Goal: Task Accomplishment & Management: Use online tool/utility

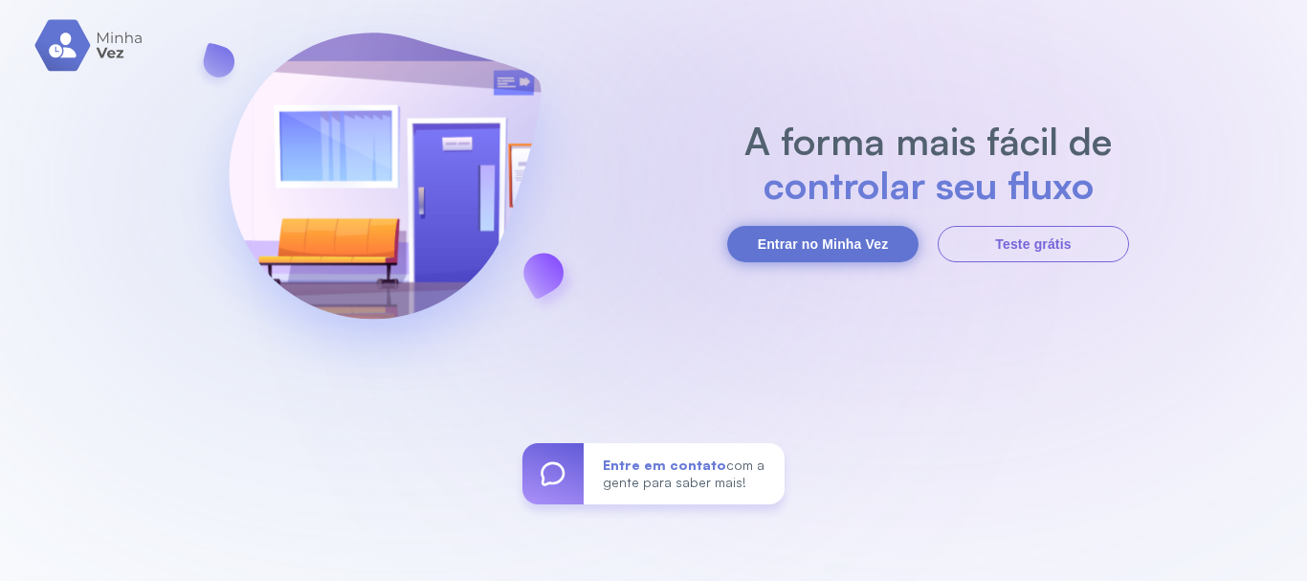
click at [829, 245] on button "Entrar no Minha Vez" at bounding box center [822, 244] width 191 height 36
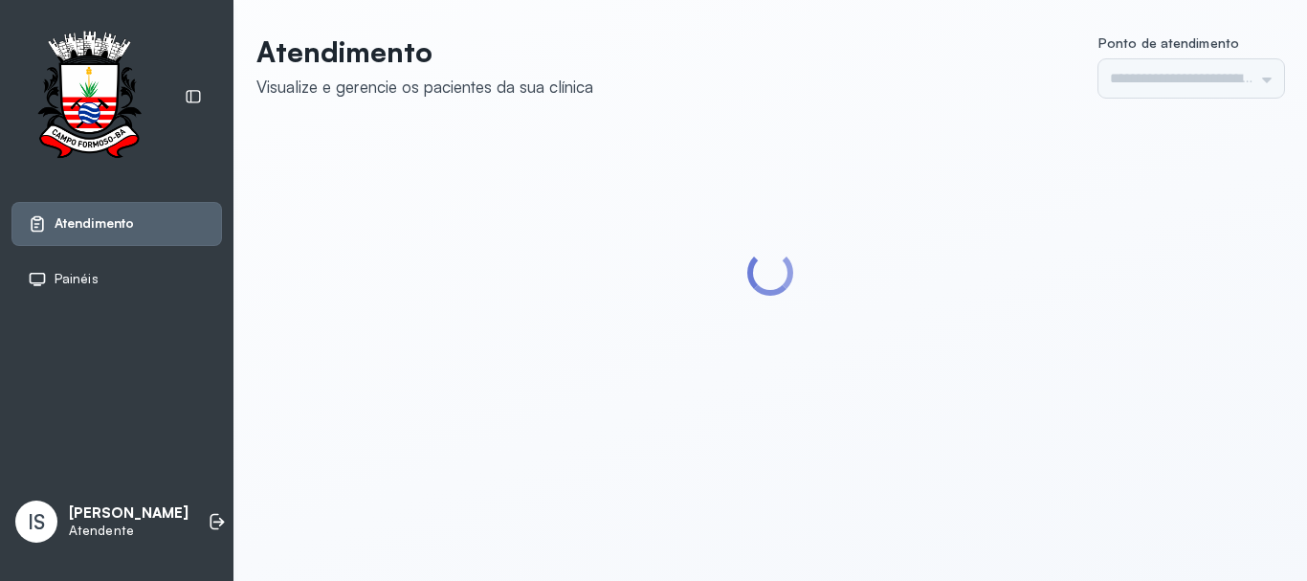
type input "******"
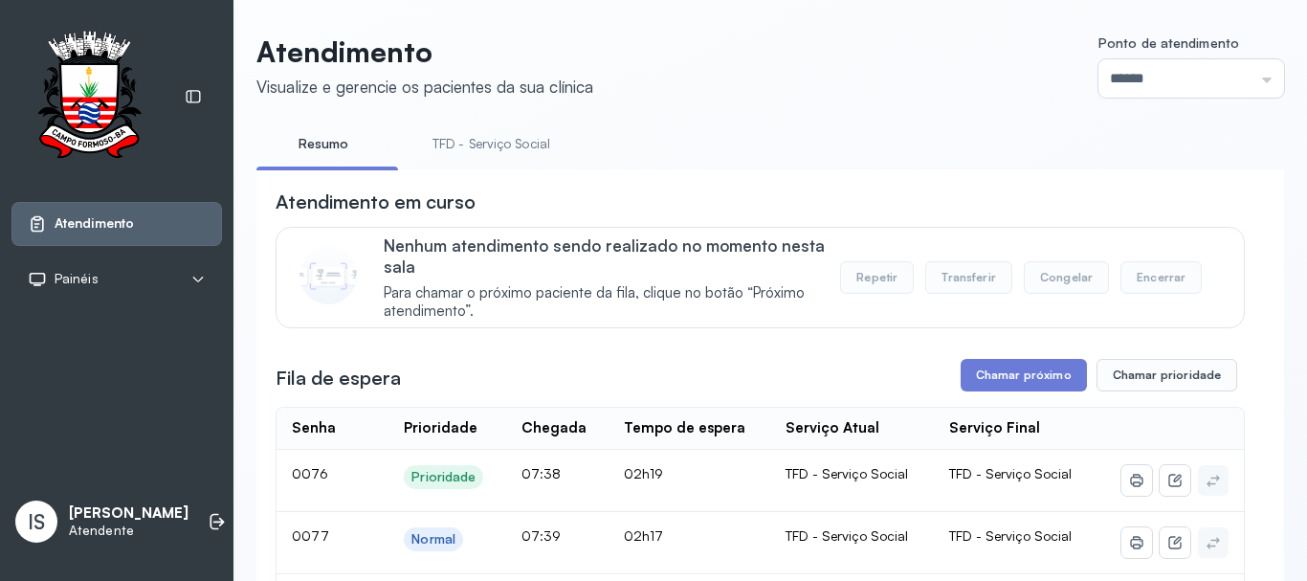
click at [475, 153] on link "TFD - Serviço Social" at bounding box center [491, 144] width 156 height 32
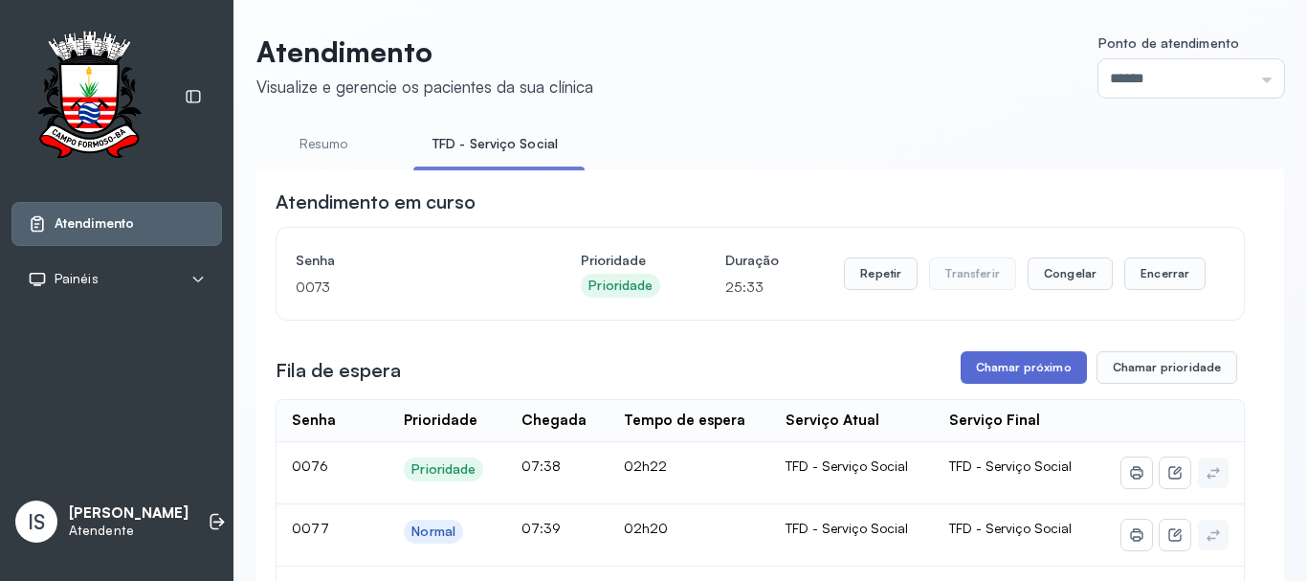
click at [1051, 371] on button "Chamar próximo" at bounding box center [1024, 367] width 126 height 33
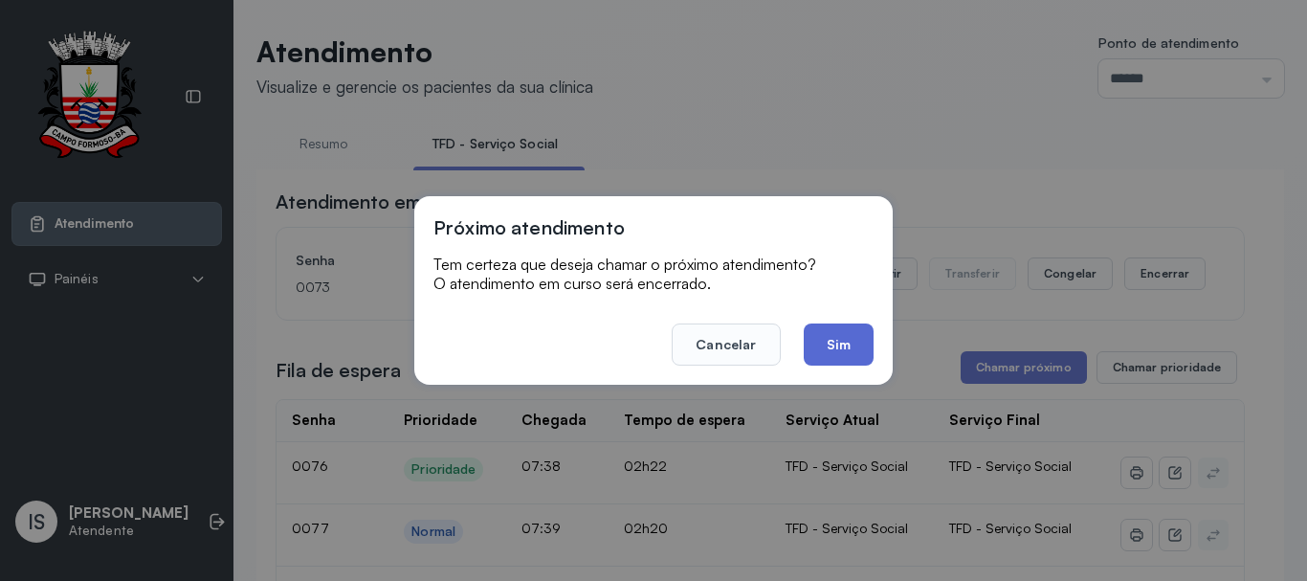
click at [831, 342] on button "Sim" at bounding box center [839, 344] width 70 height 42
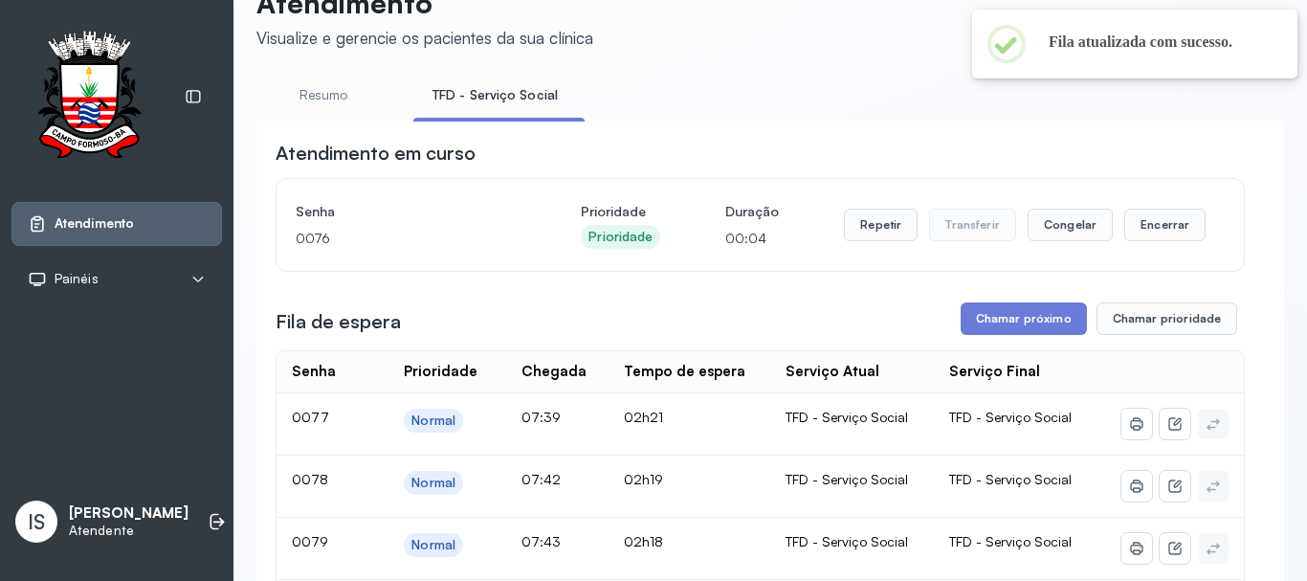
scroll to position [96, 0]
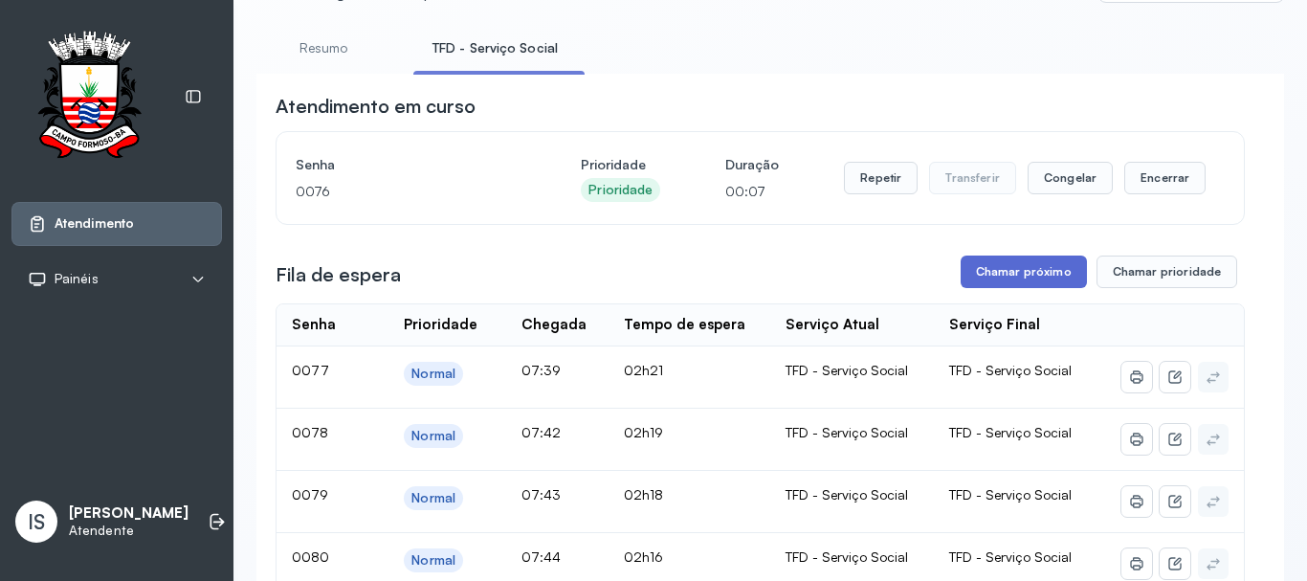
click at [1032, 277] on button "Chamar próximo" at bounding box center [1024, 271] width 126 height 33
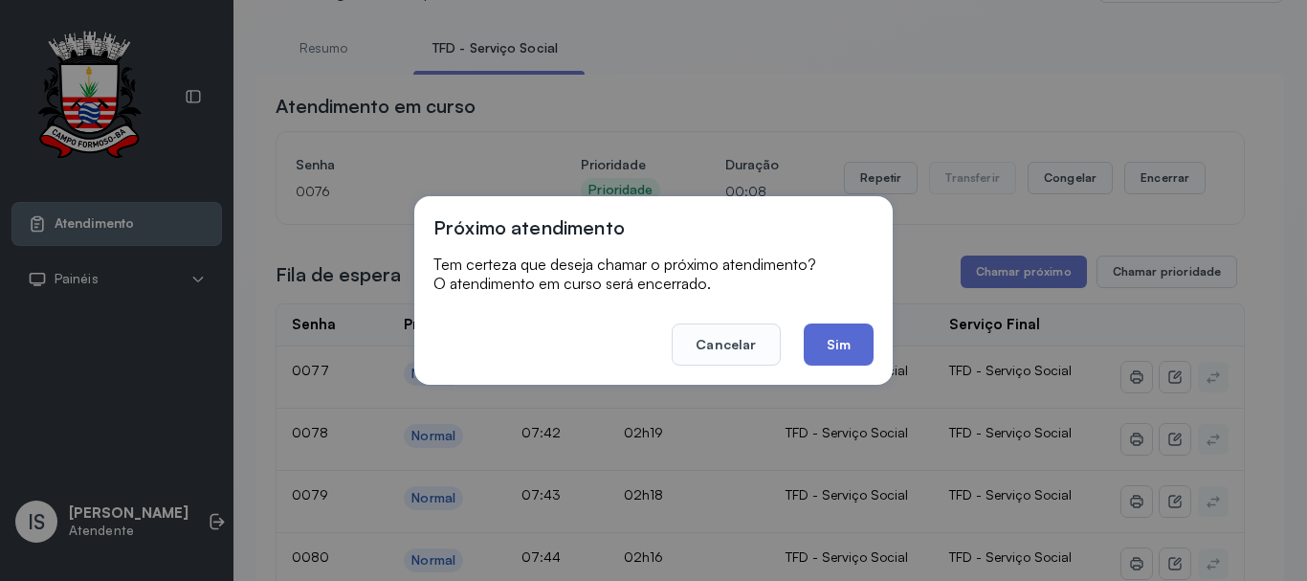
click at [831, 334] on button "Sim" at bounding box center [839, 344] width 70 height 42
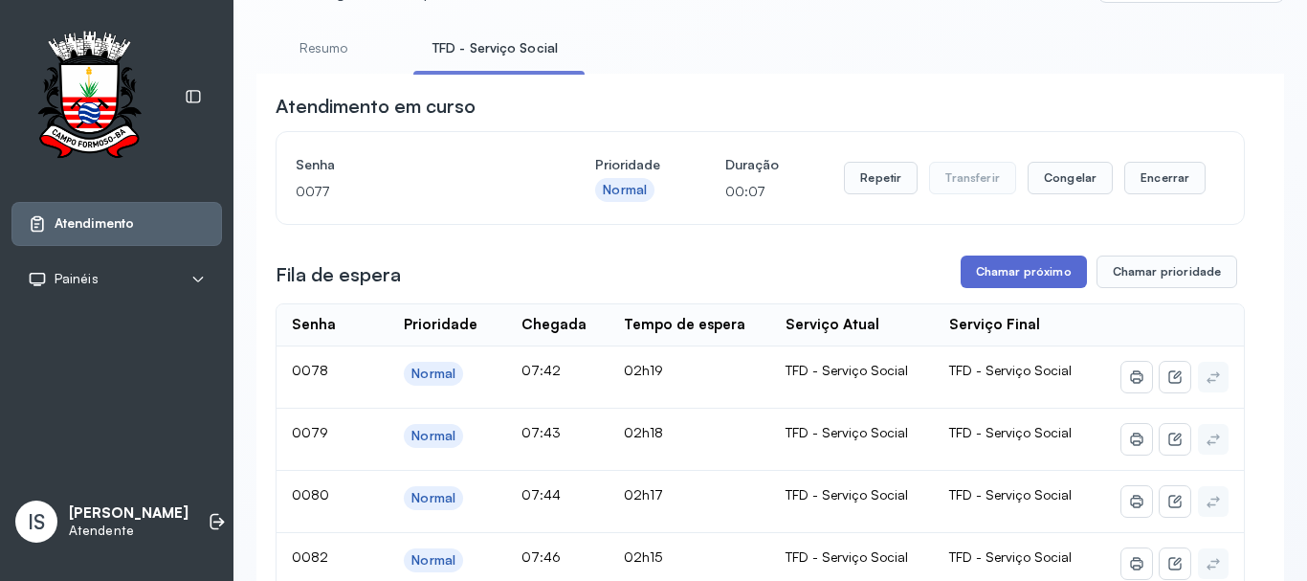
click at [986, 276] on button "Chamar próximo" at bounding box center [1024, 271] width 126 height 33
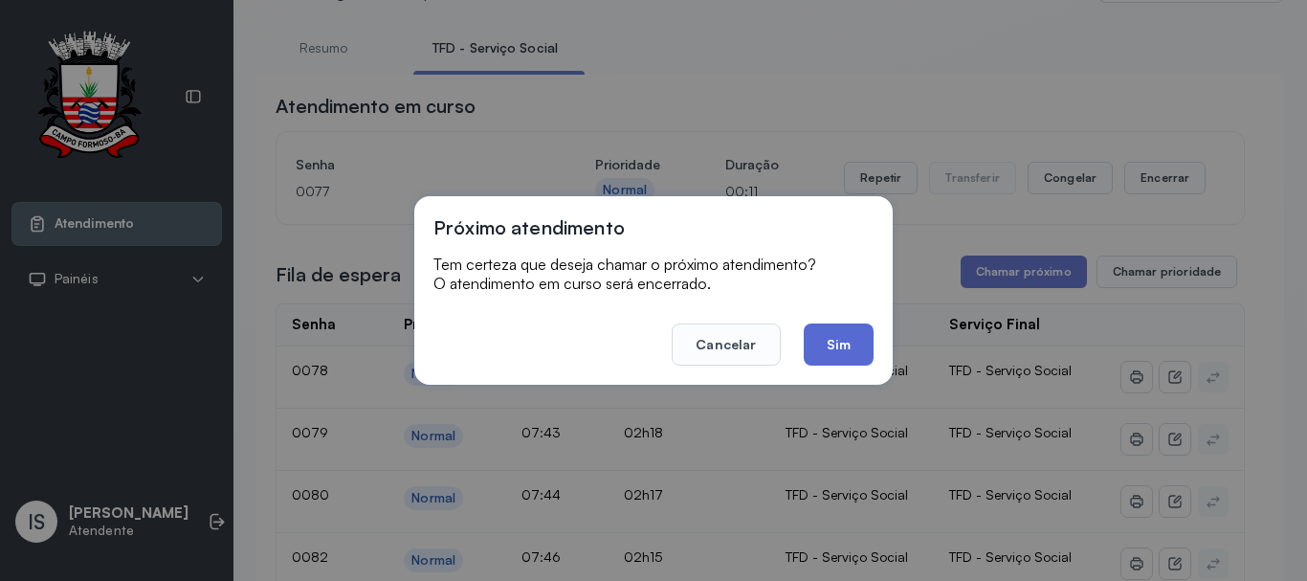
click at [852, 338] on button "Sim" at bounding box center [839, 344] width 70 height 42
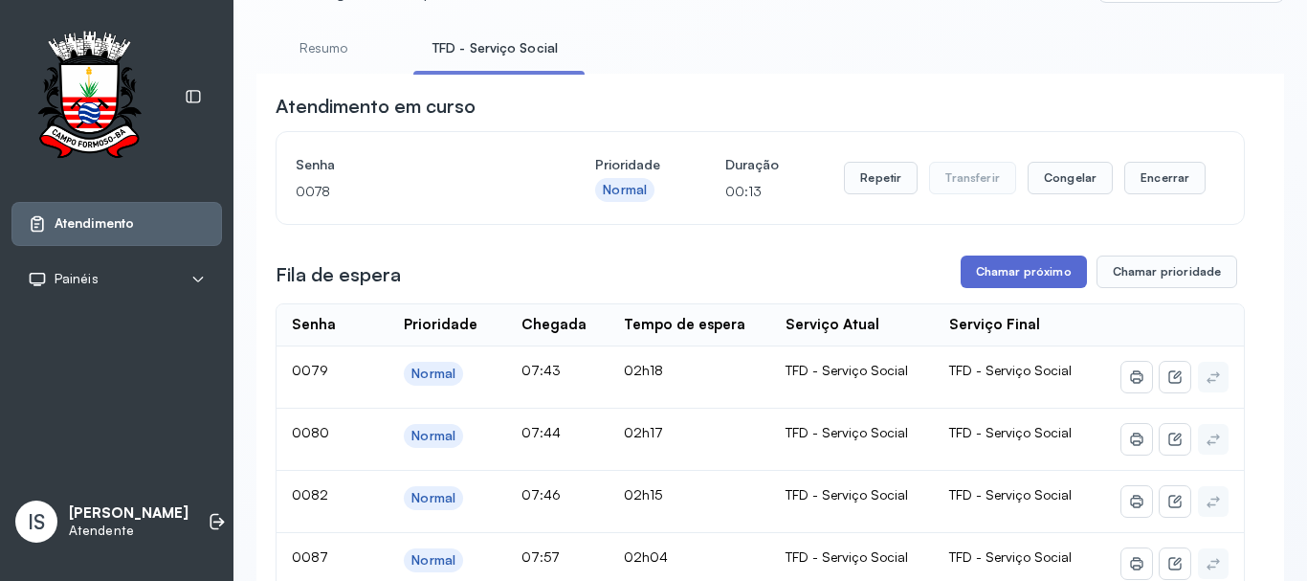
click at [996, 280] on button "Chamar próximo" at bounding box center [1024, 271] width 126 height 33
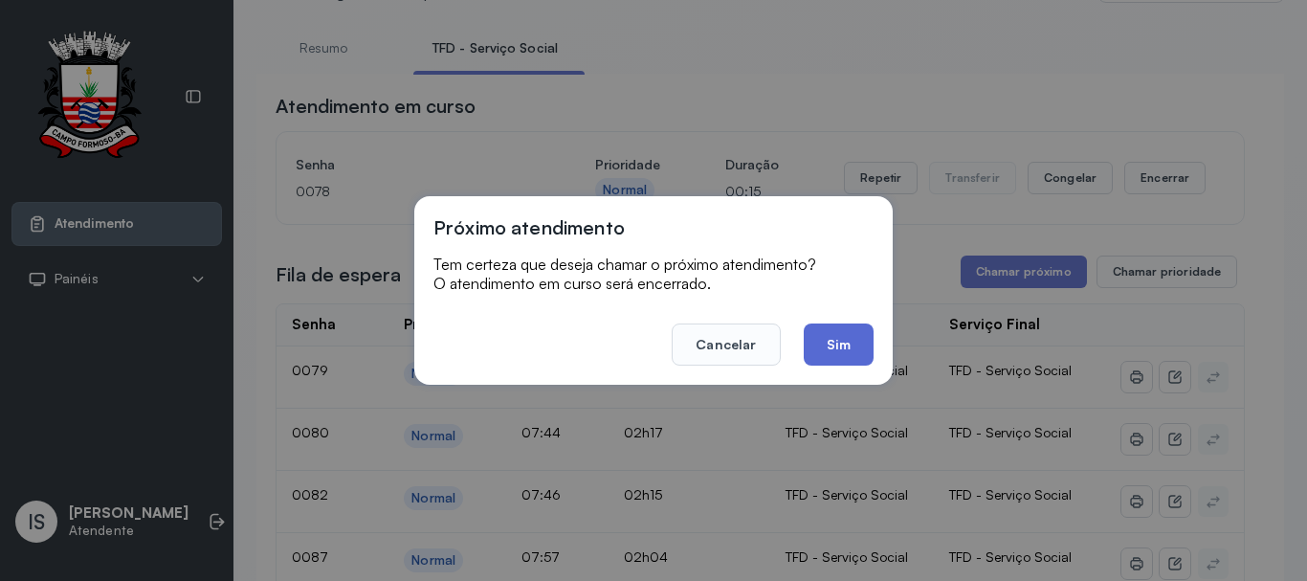
click at [815, 348] on button "Sim" at bounding box center [839, 344] width 70 height 42
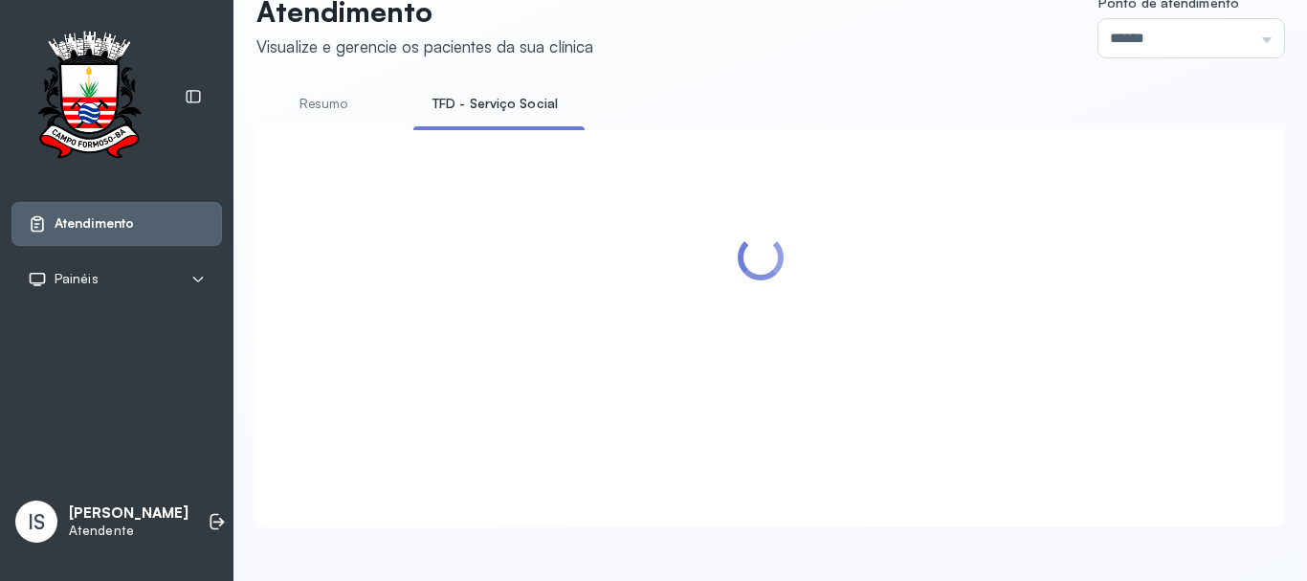
scroll to position [59, 0]
click at [208, 512] on icon at bounding box center [217, 521] width 19 height 19
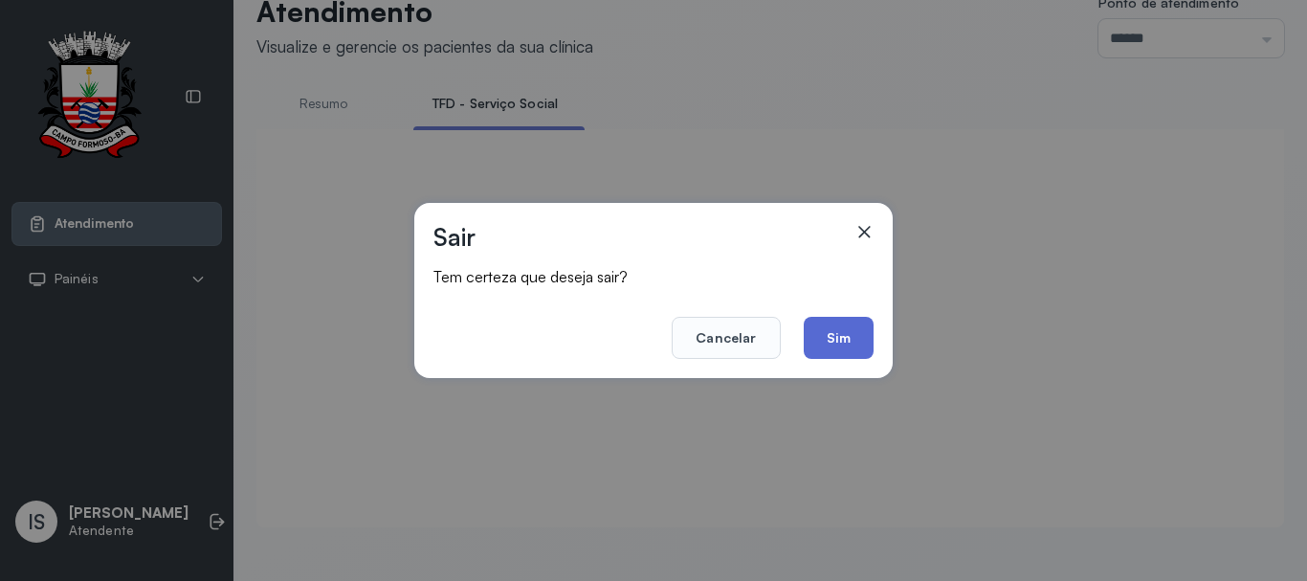
click at [846, 342] on button "Sim" at bounding box center [839, 338] width 70 height 42
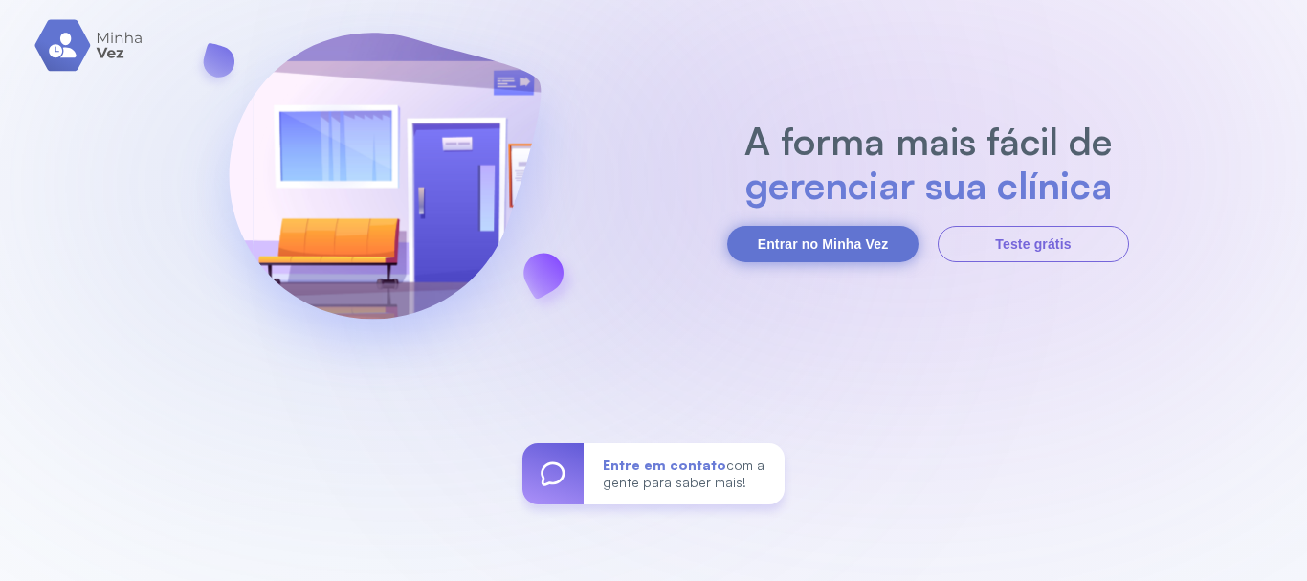
click at [793, 234] on button "Entrar no Minha Vez" at bounding box center [822, 244] width 191 height 36
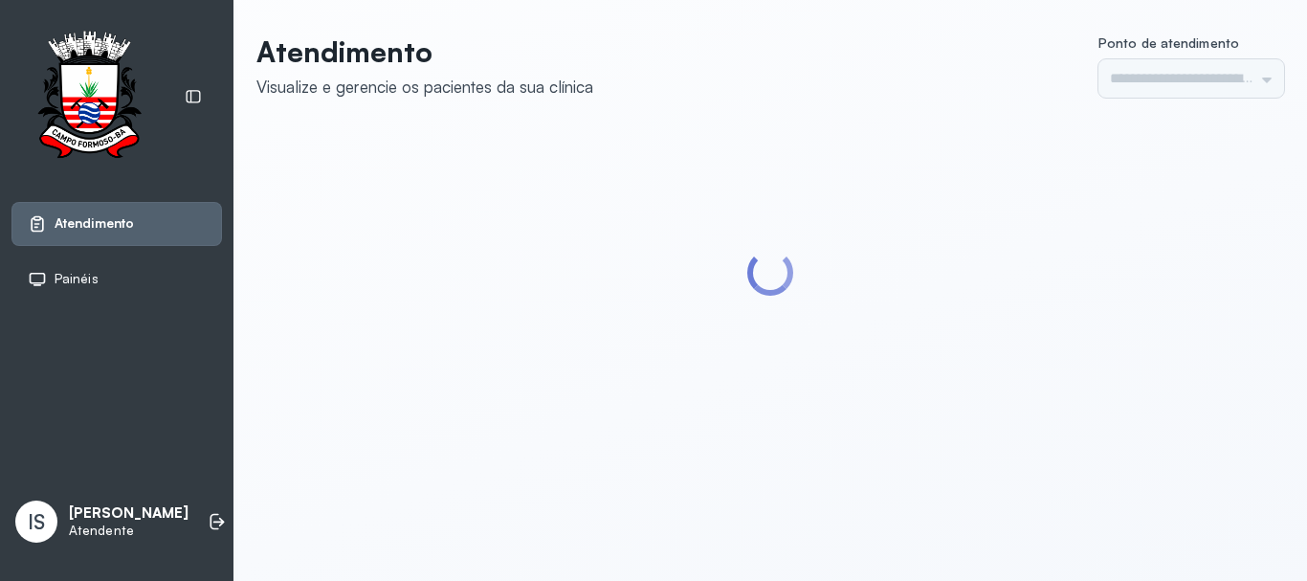
type input "******"
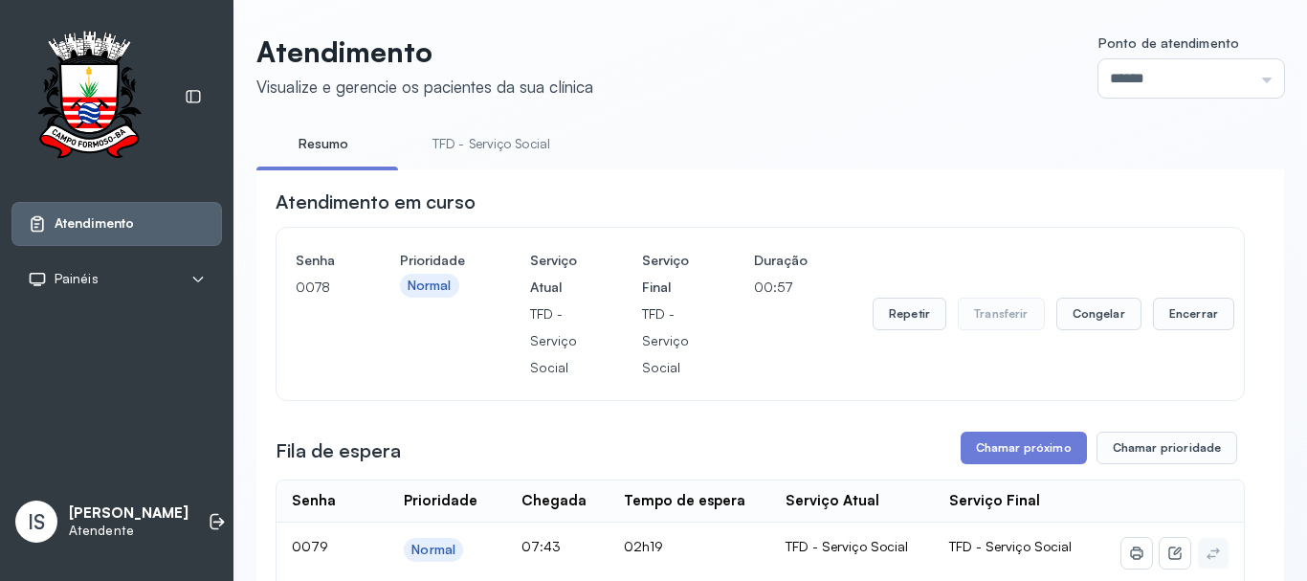
click at [503, 149] on link "TFD - Serviço Social" at bounding box center [491, 144] width 156 height 32
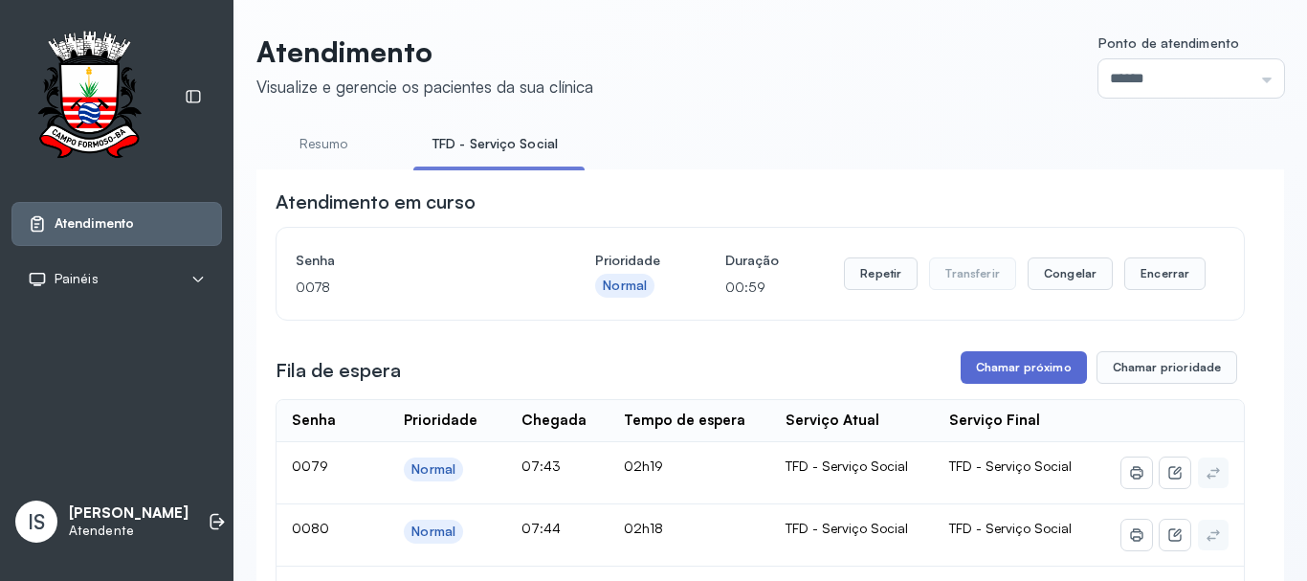
click at [1001, 372] on button "Chamar próximo" at bounding box center [1024, 367] width 126 height 33
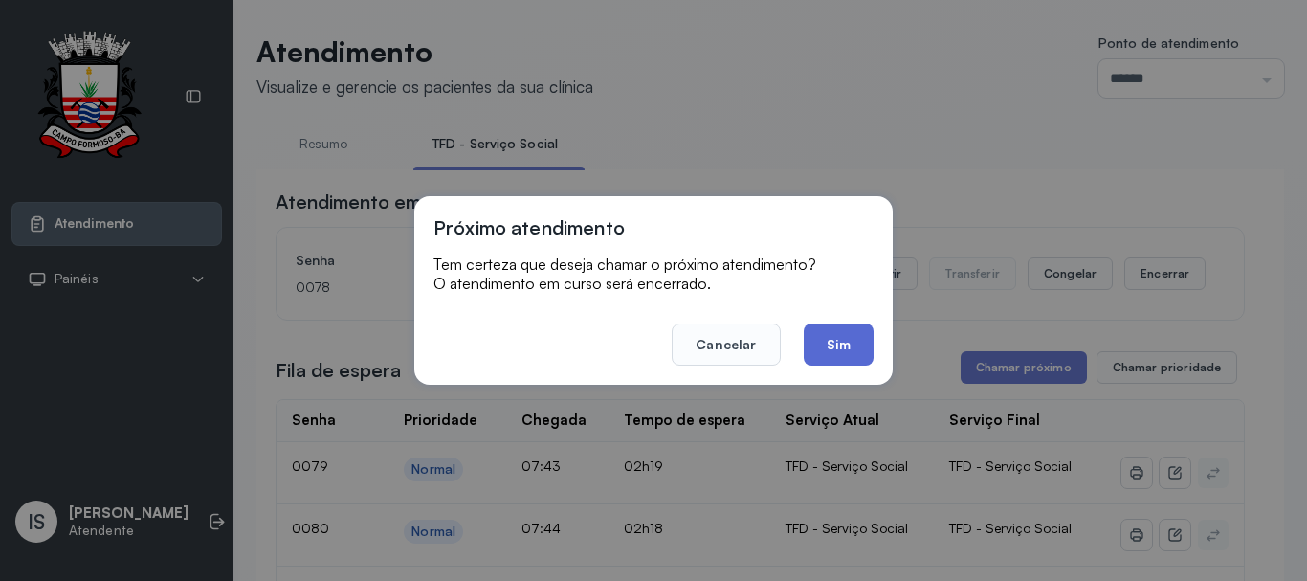
click at [841, 345] on button "Sim" at bounding box center [839, 344] width 70 height 42
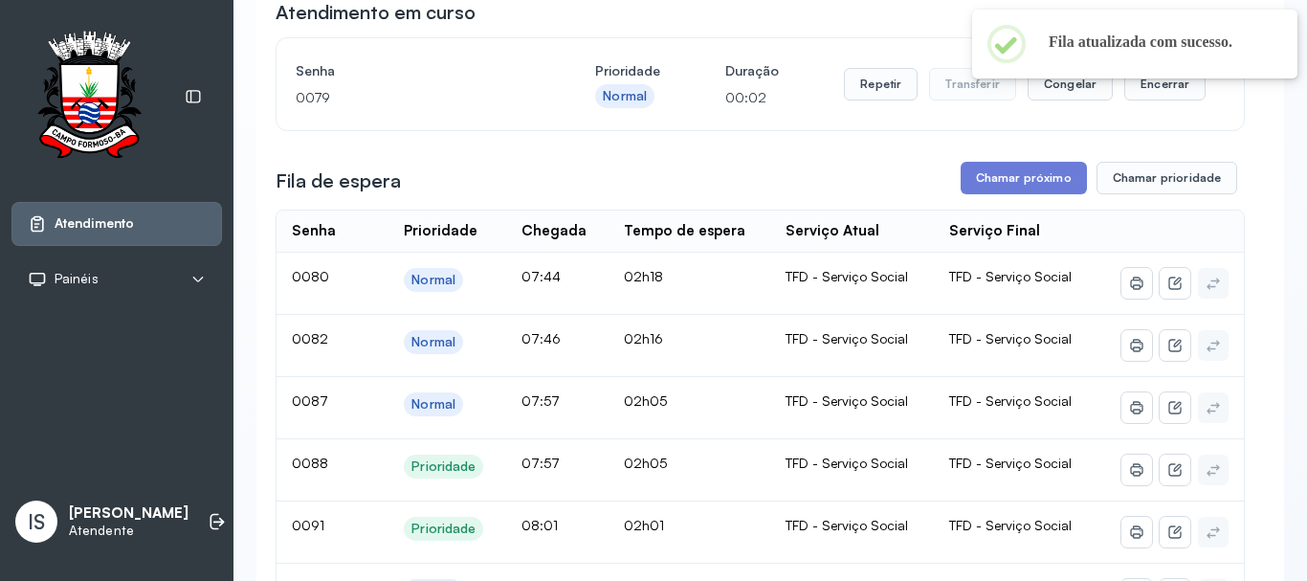
scroll to position [191, 0]
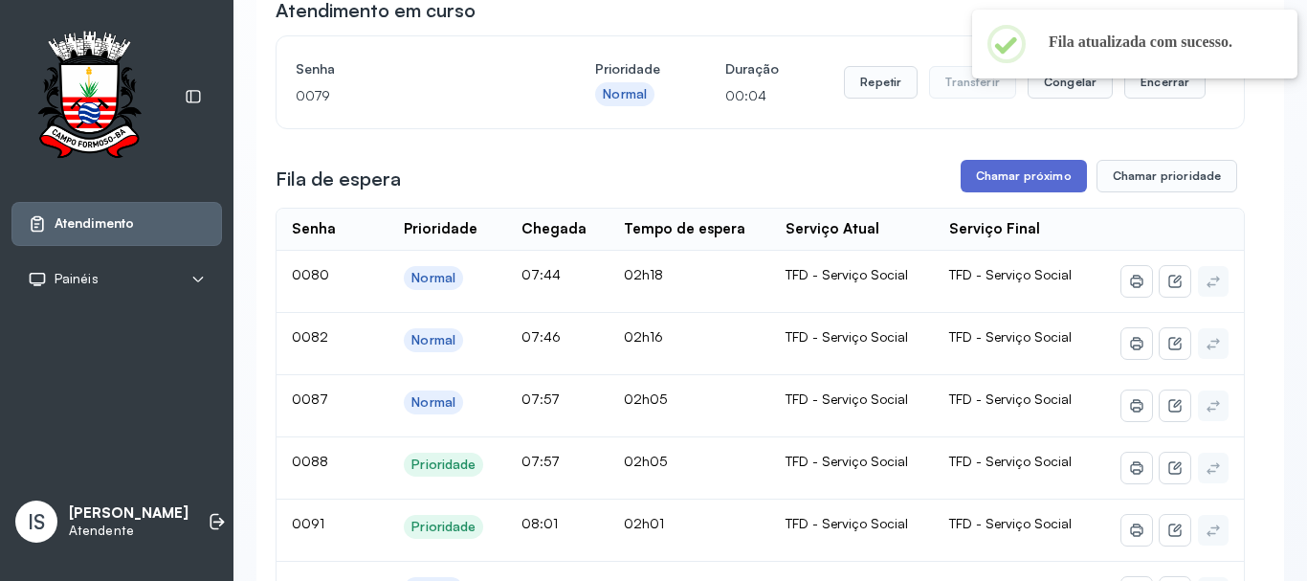
click at [1031, 179] on button "Chamar próximo" at bounding box center [1024, 176] width 126 height 33
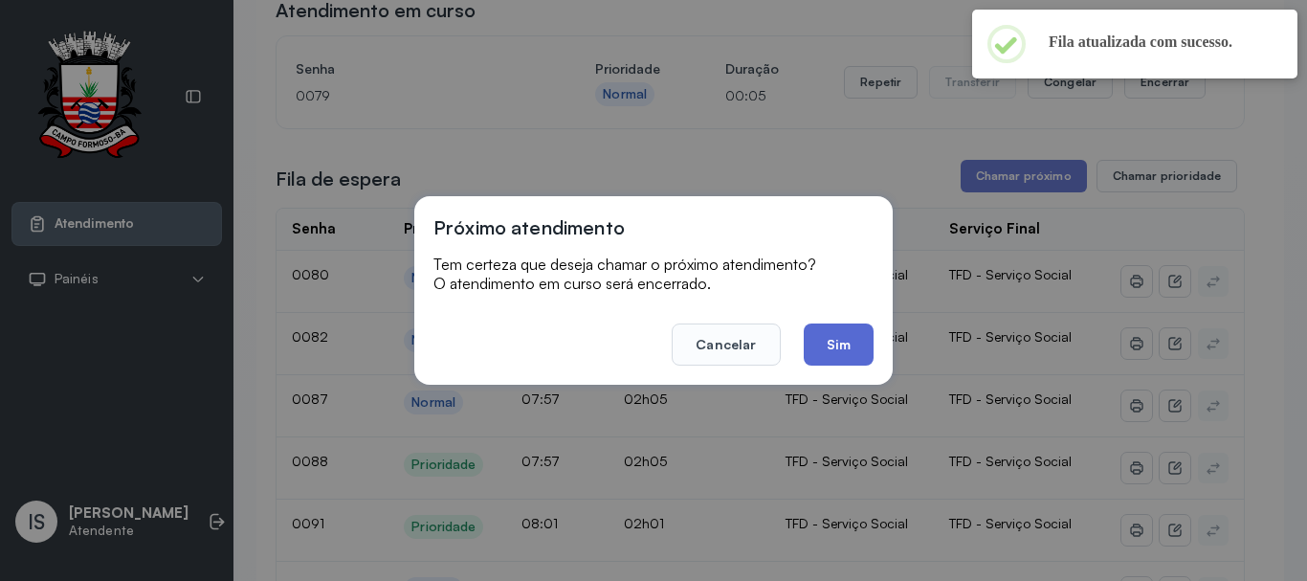
click at [824, 353] on button "Sim" at bounding box center [839, 344] width 70 height 42
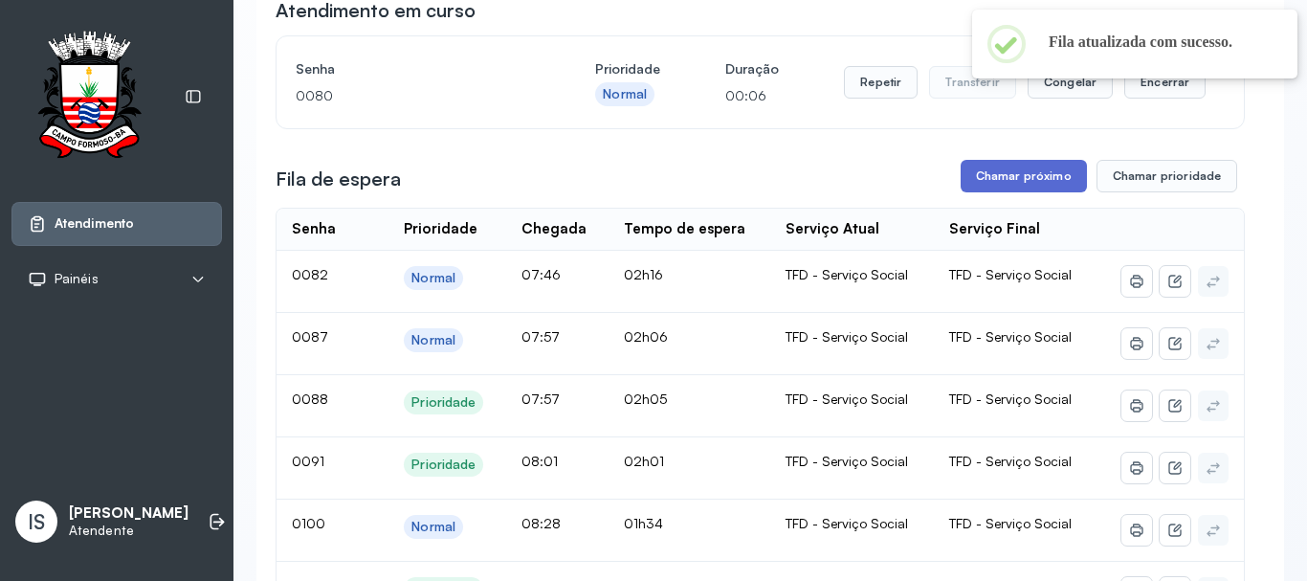
click at [990, 188] on button "Chamar próximo" at bounding box center [1024, 176] width 126 height 33
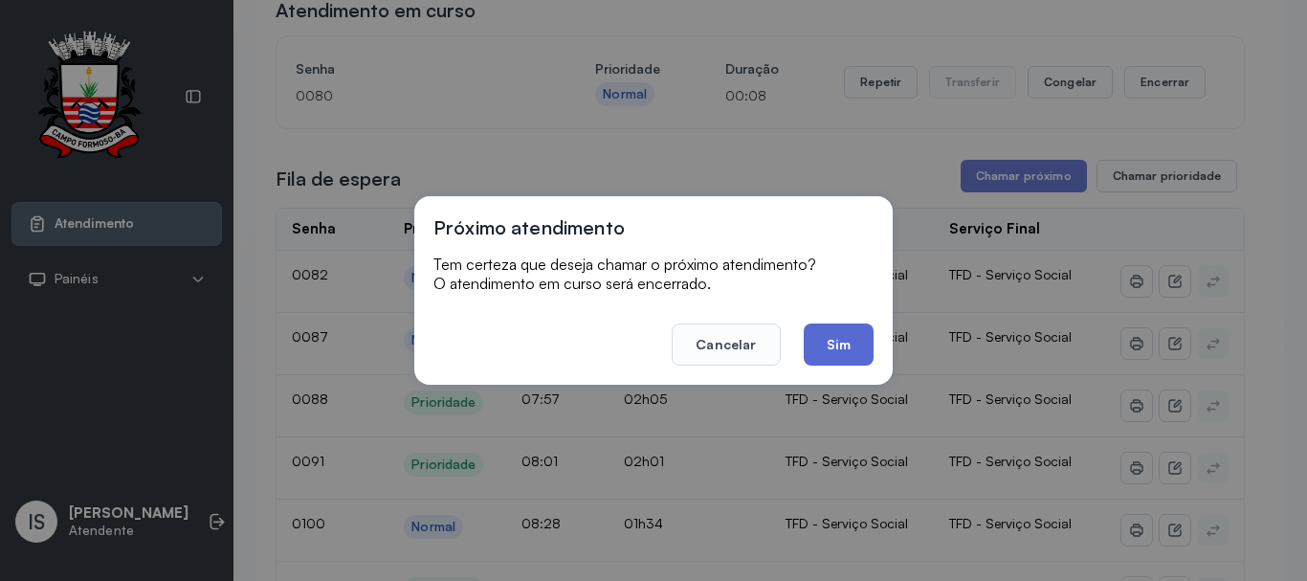
click at [839, 352] on button "Sim" at bounding box center [839, 344] width 70 height 42
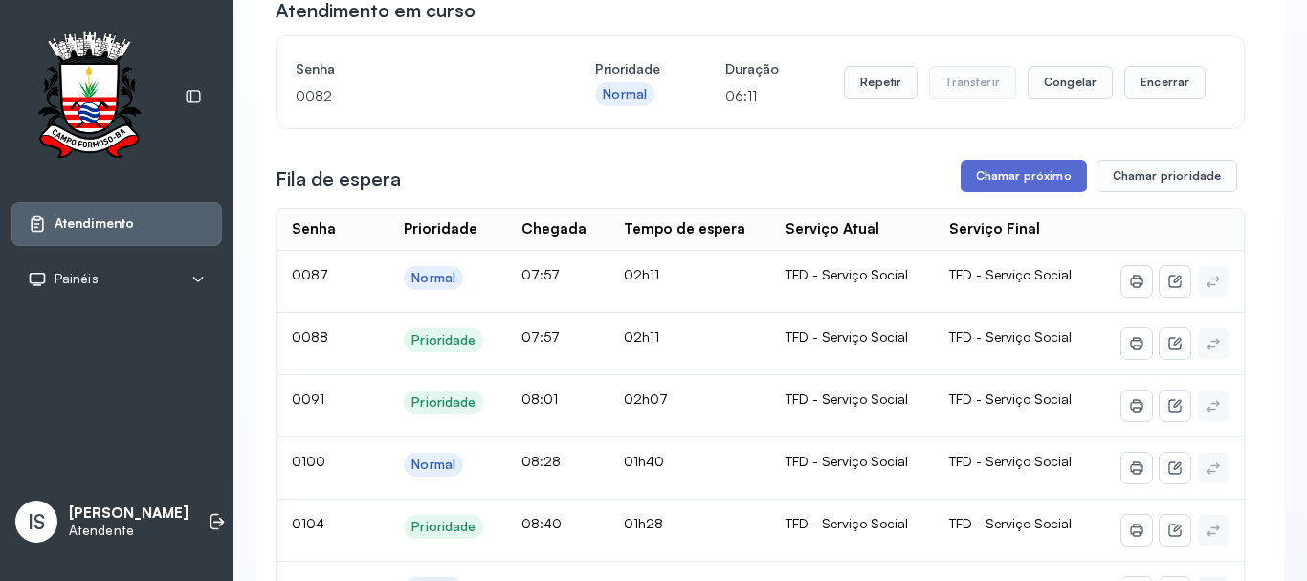
click at [1005, 176] on button "Chamar próximo" at bounding box center [1024, 176] width 126 height 33
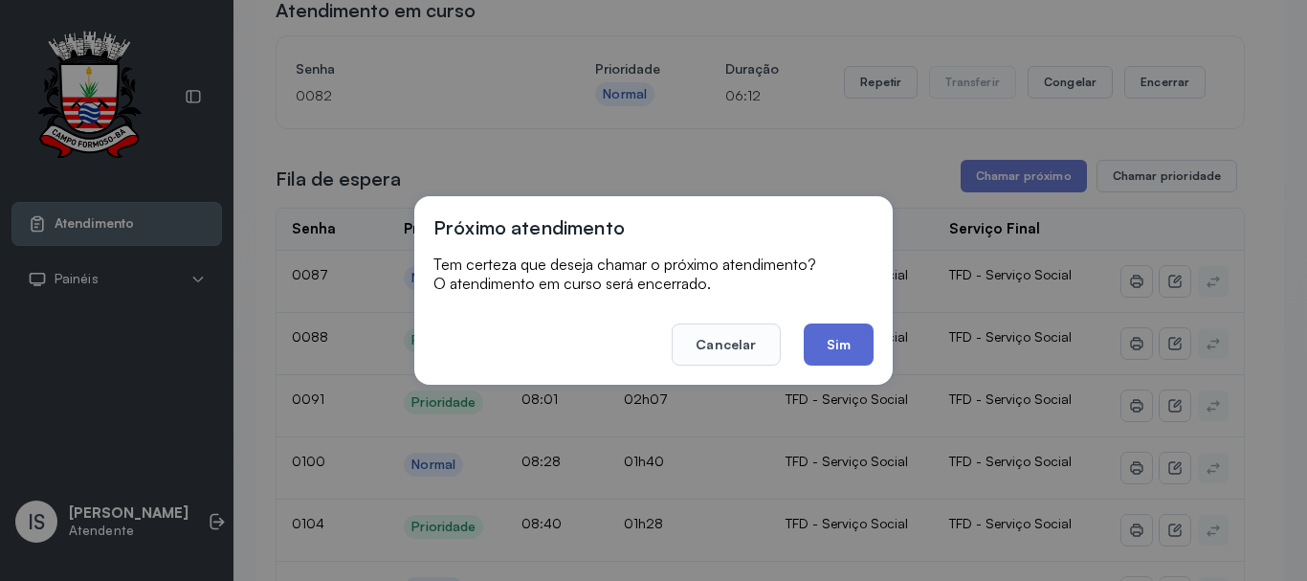
click at [844, 339] on button "Sim" at bounding box center [839, 344] width 70 height 42
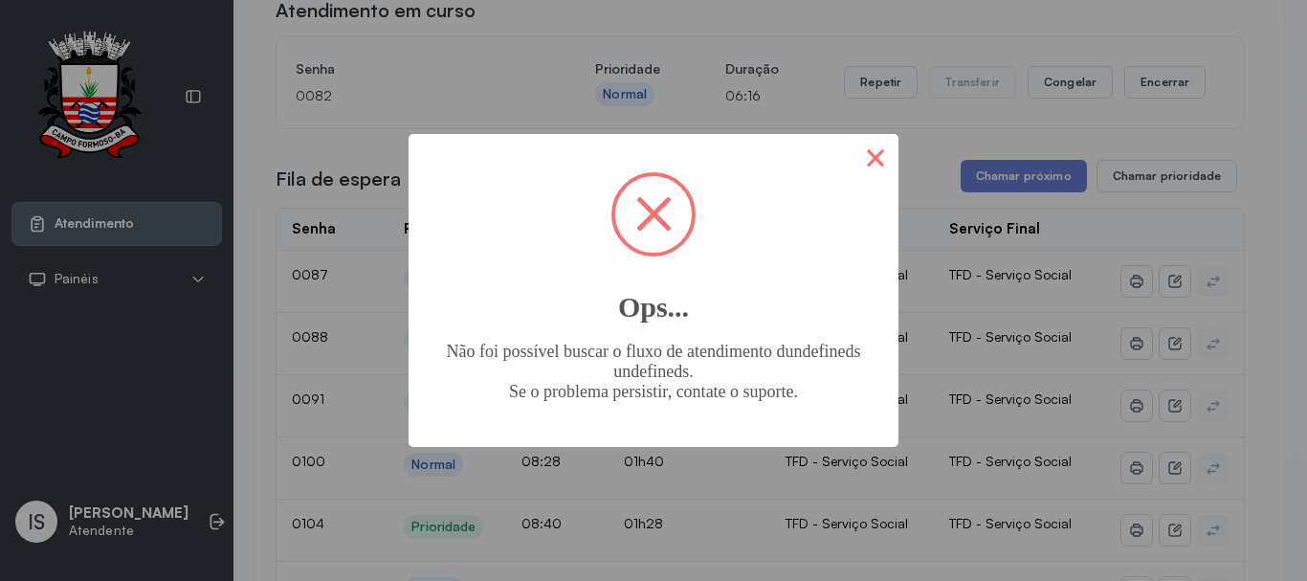
click at [875, 156] on button "×" at bounding box center [875, 157] width 46 height 46
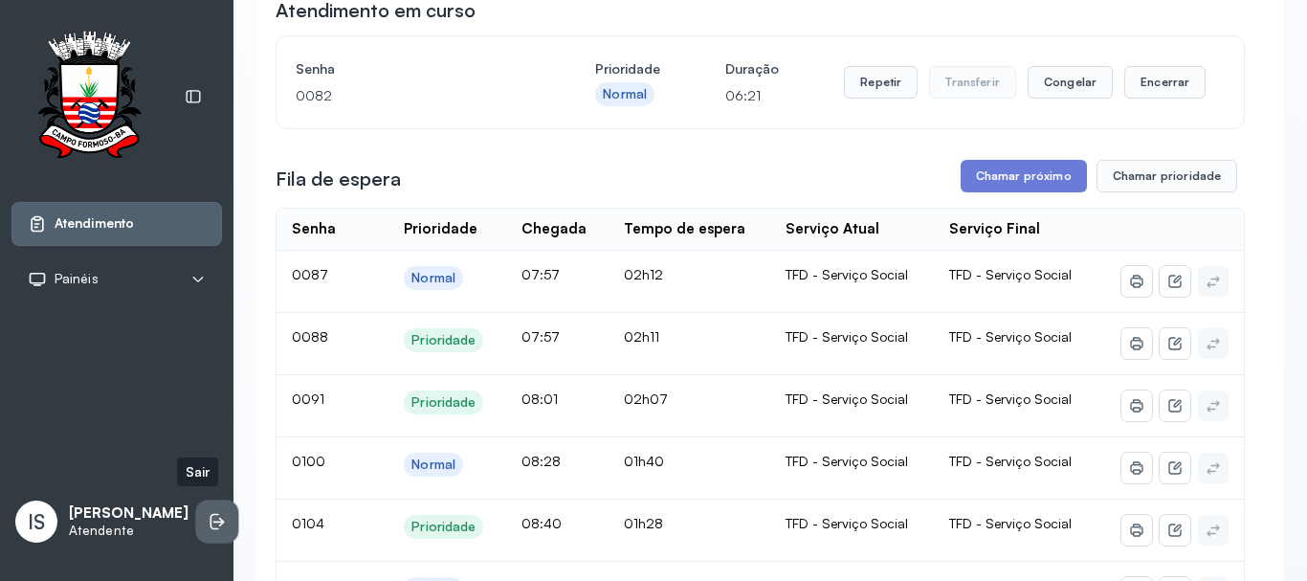
click at [208, 512] on icon at bounding box center [217, 521] width 19 height 19
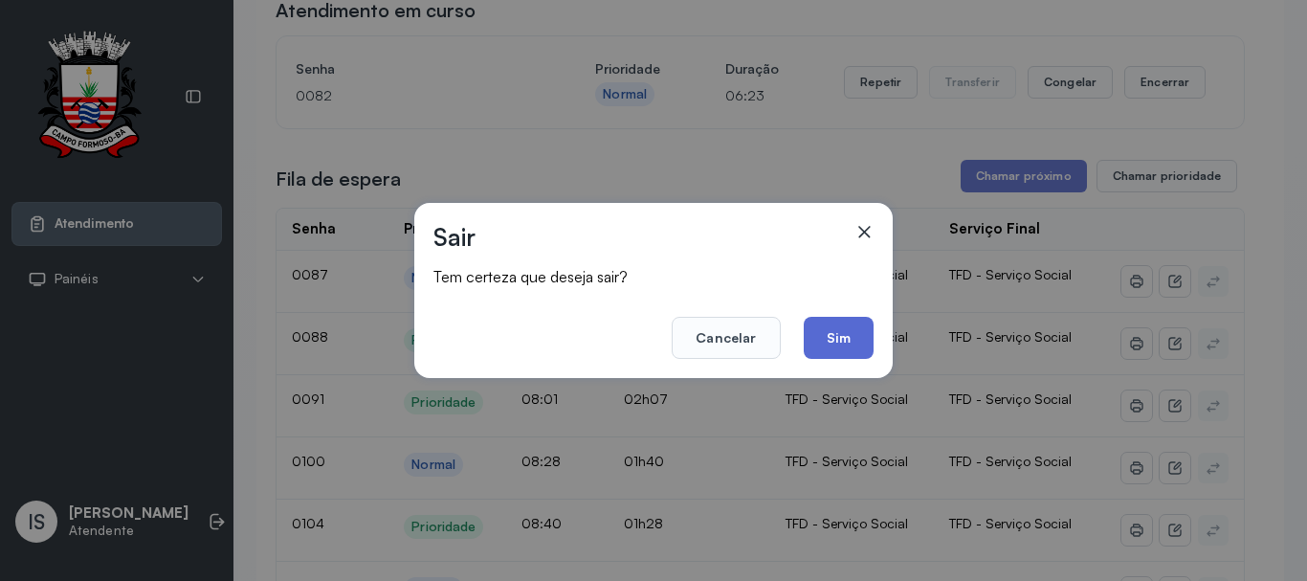
click at [829, 335] on button "Sim" at bounding box center [839, 338] width 70 height 42
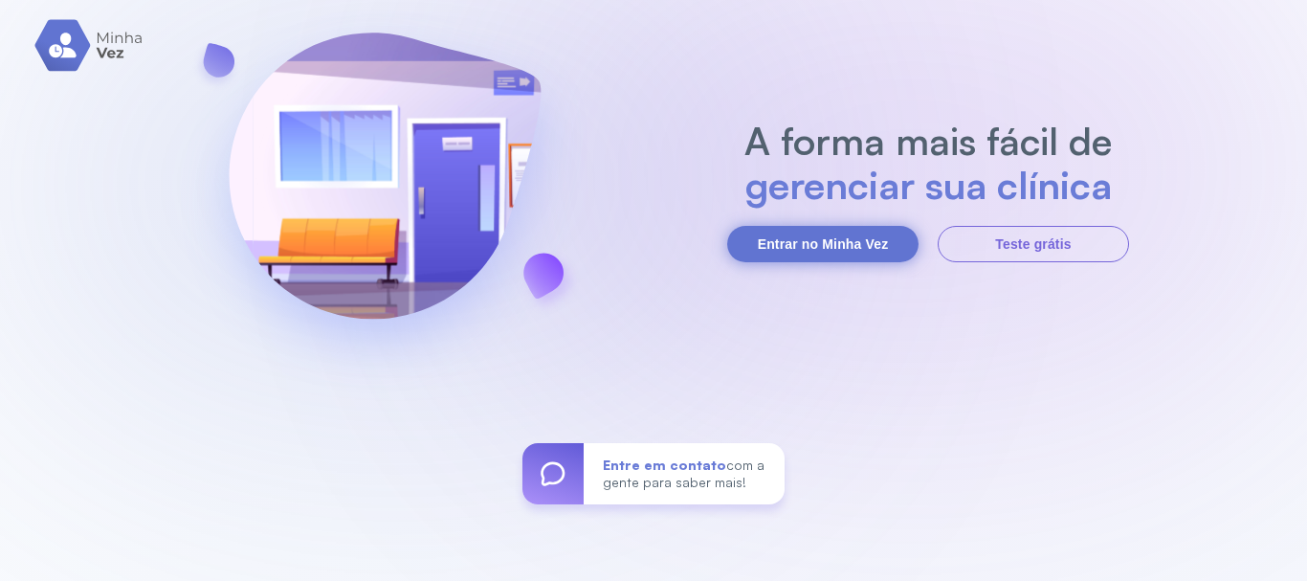
click at [849, 239] on button "Entrar no Minha Vez" at bounding box center [822, 244] width 191 height 36
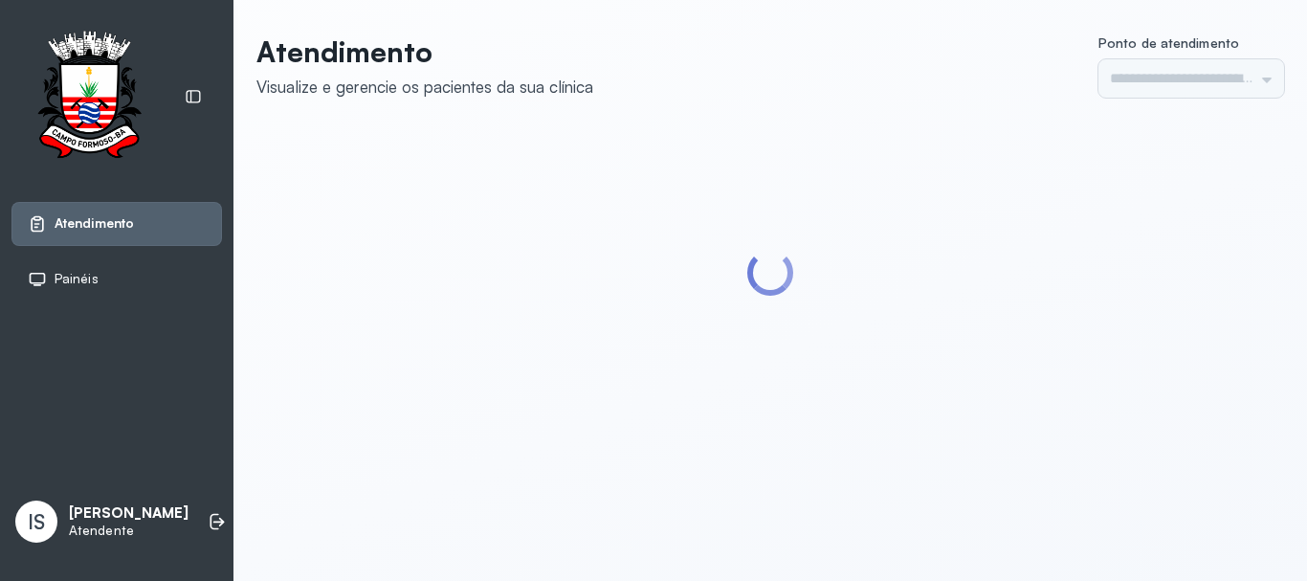
type input "******"
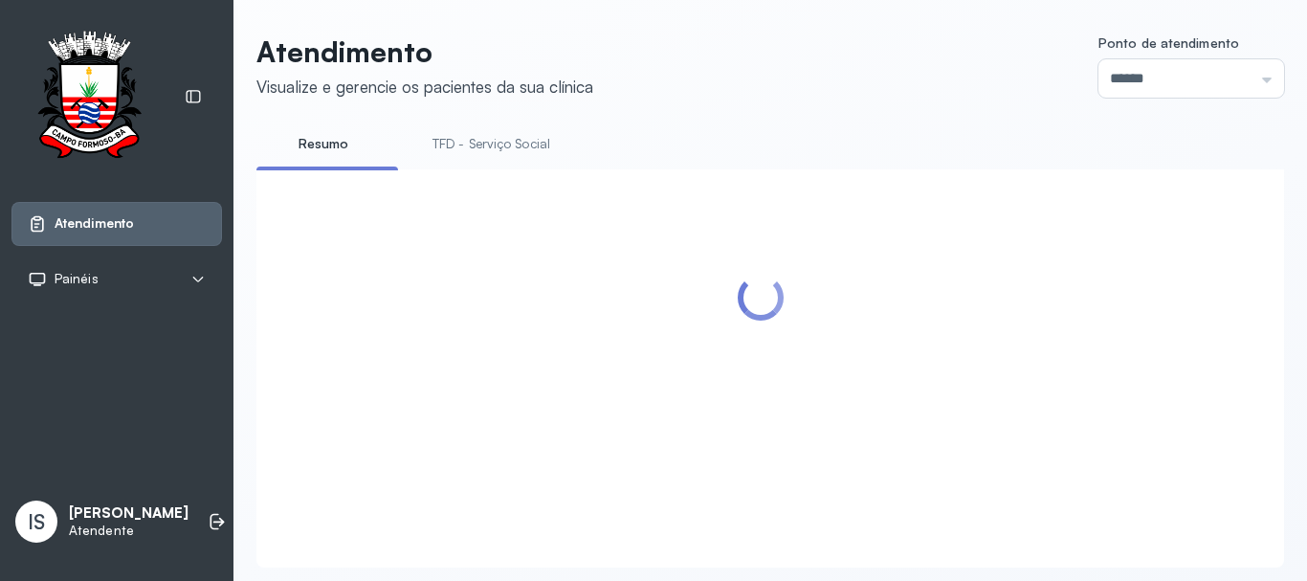
click at [499, 146] on link "TFD - Serviço Social" at bounding box center [491, 144] width 156 height 32
click at [500, 151] on link "TFD - Serviço Social" at bounding box center [495, 144] width 164 height 32
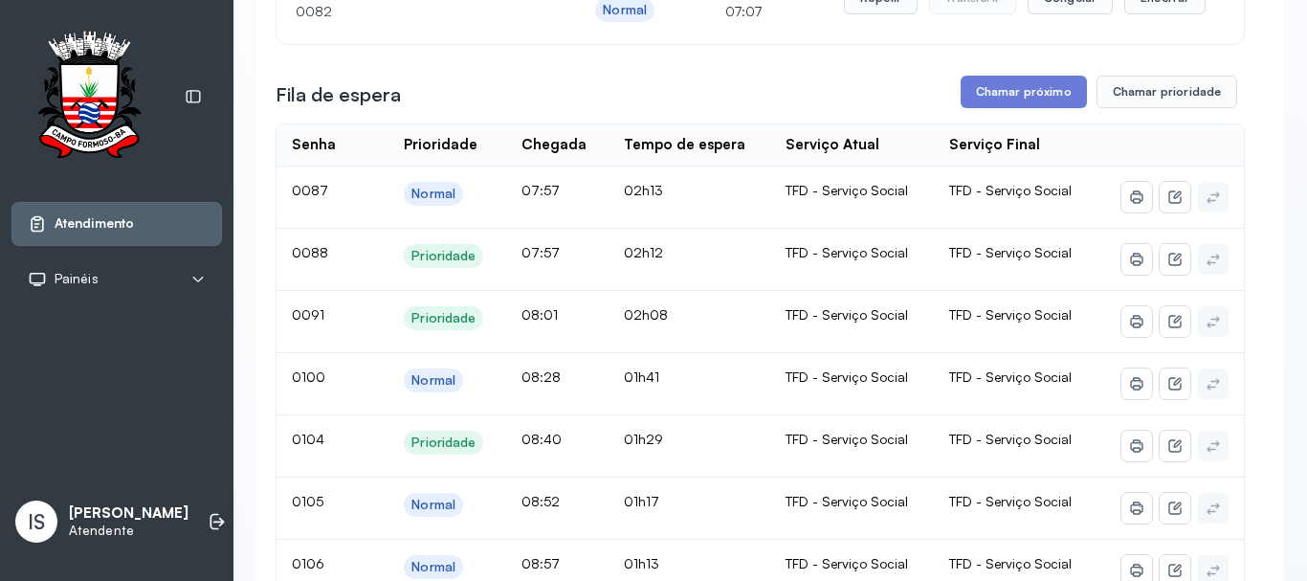
scroll to position [287, 0]
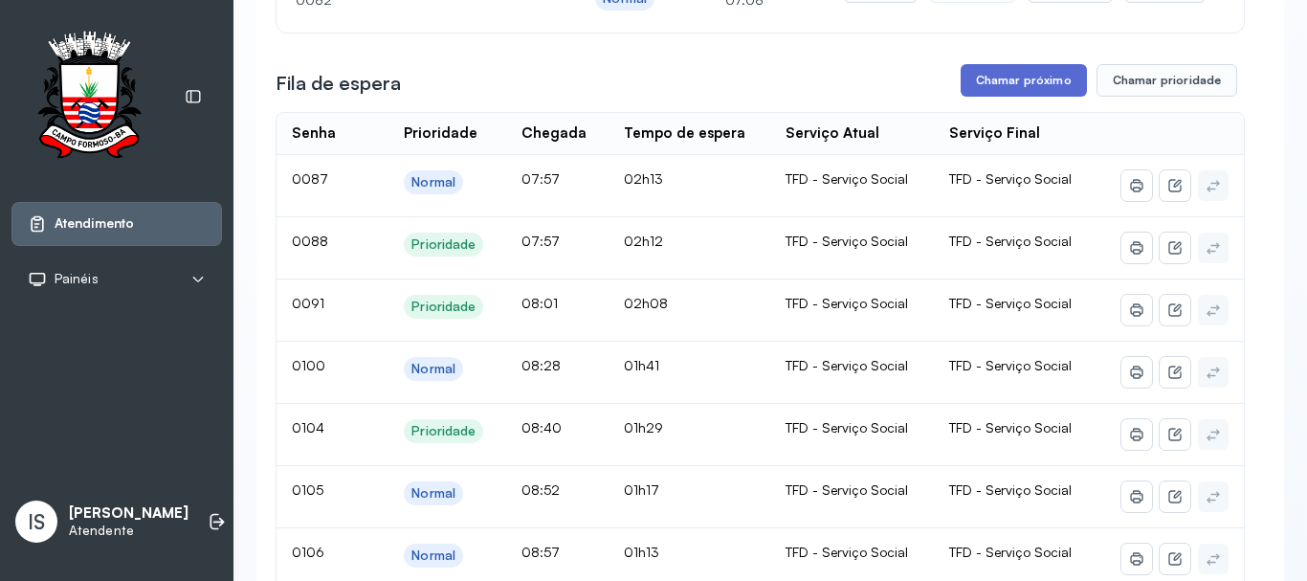
click at [1020, 94] on button "Chamar próximo" at bounding box center [1024, 80] width 126 height 33
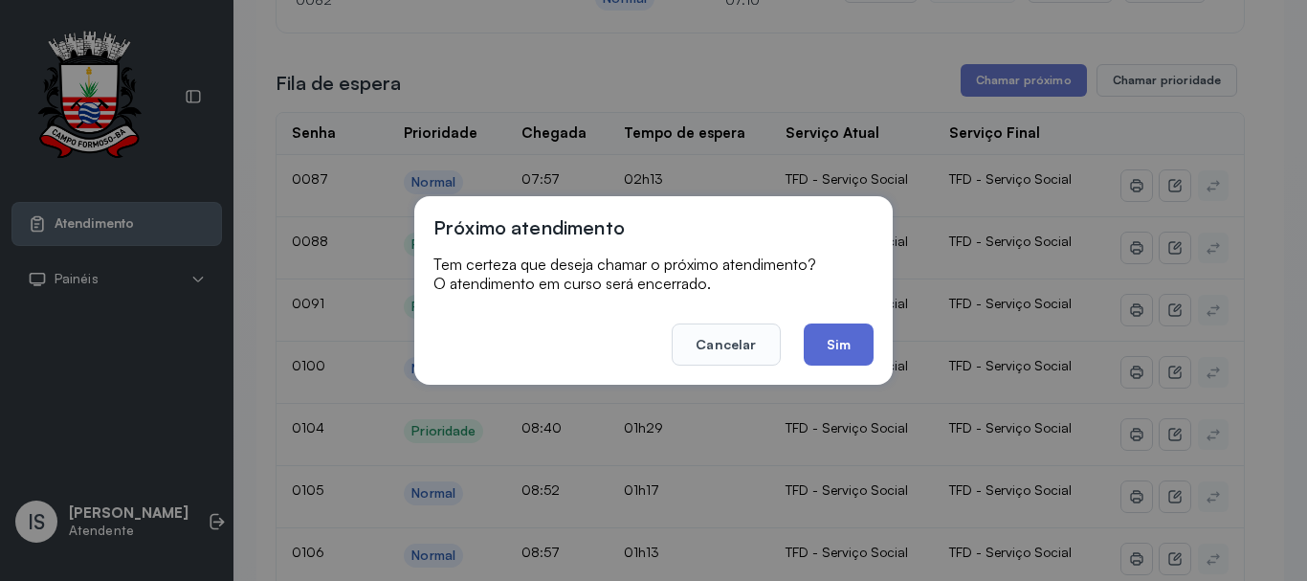
click at [832, 352] on button "Sim" at bounding box center [839, 344] width 70 height 42
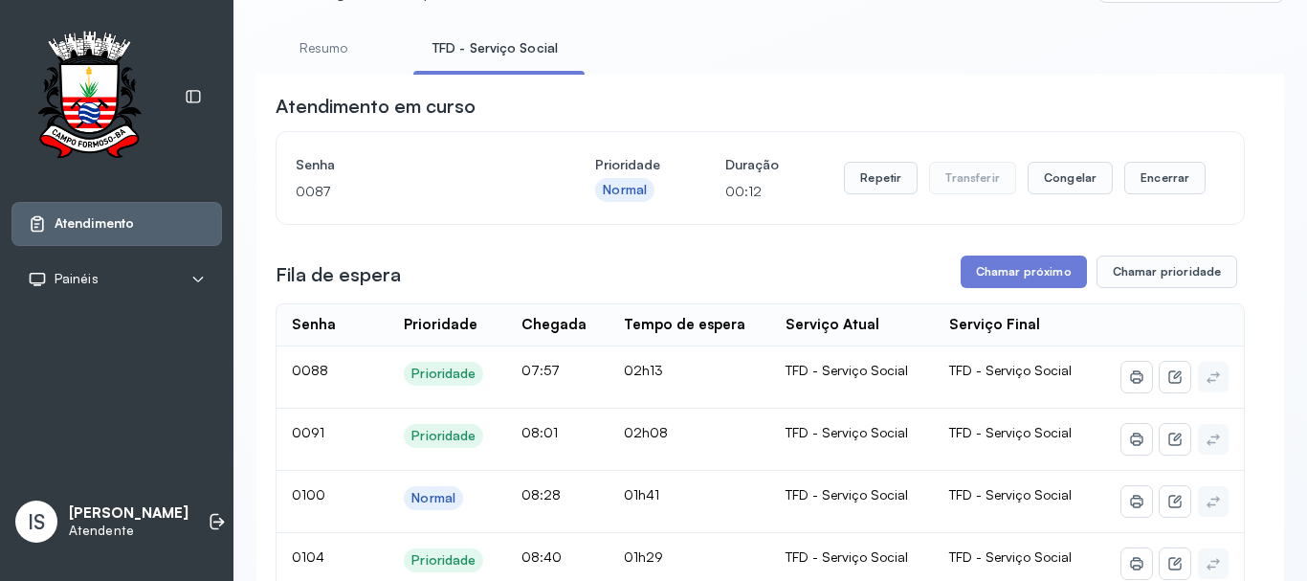
scroll to position [0, 0]
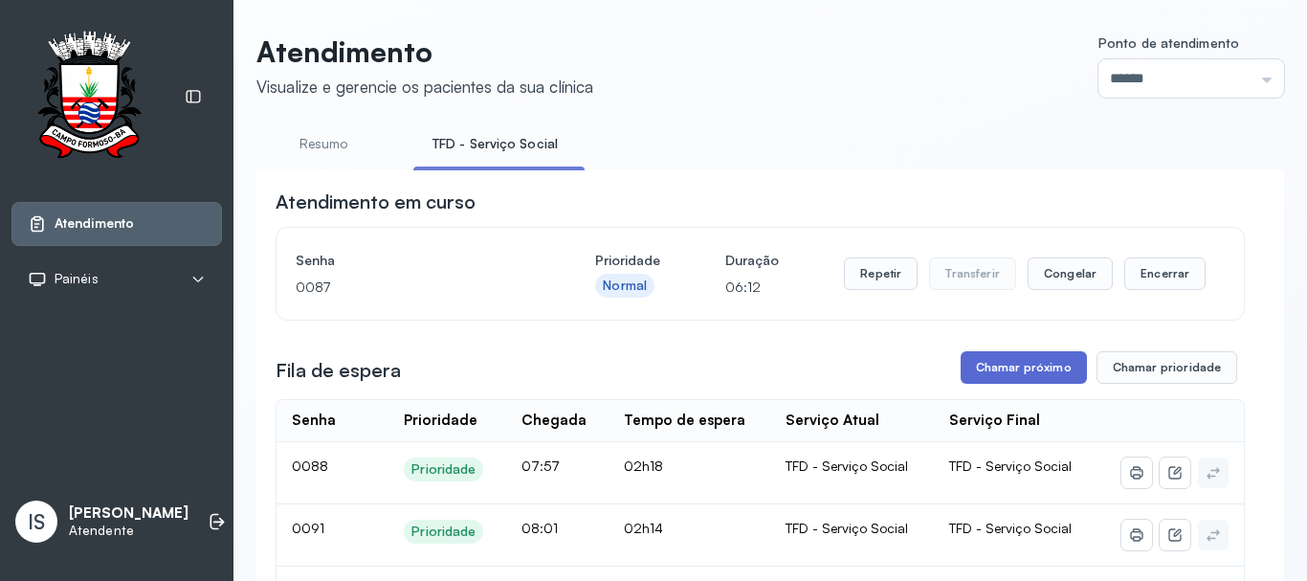
click at [1005, 373] on button "Chamar próximo" at bounding box center [1024, 367] width 126 height 33
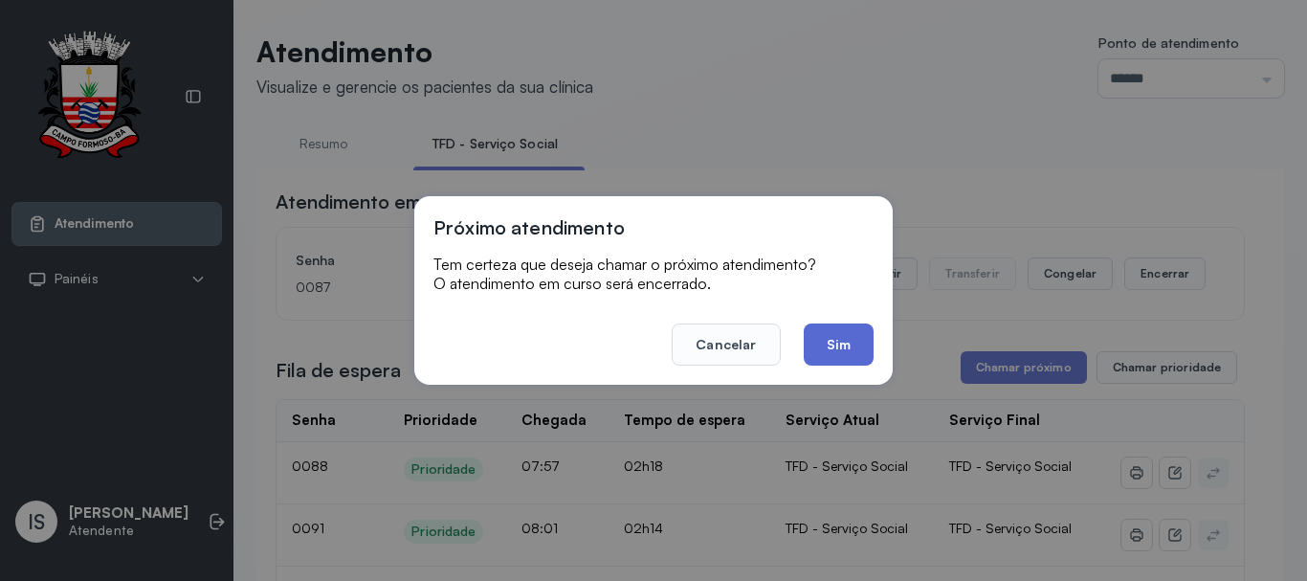
click at [829, 345] on button "Sim" at bounding box center [839, 344] width 70 height 42
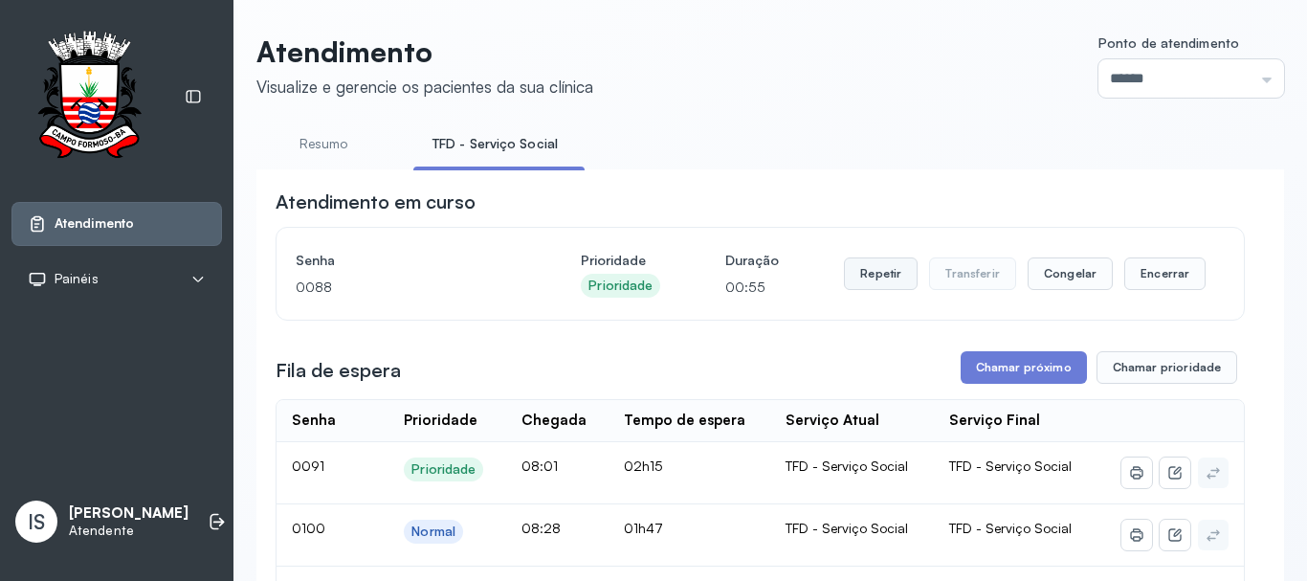
click at [865, 280] on button "Repetir" at bounding box center [881, 273] width 74 height 33
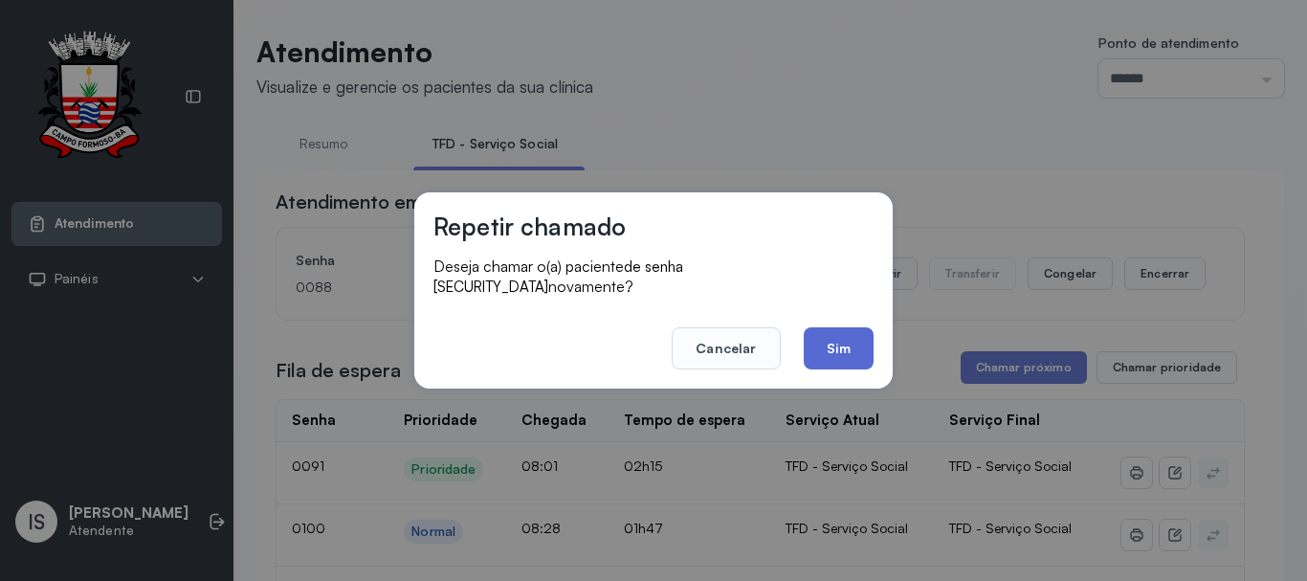
click at [835, 329] on button "Sim" at bounding box center [839, 348] width 70 height 42
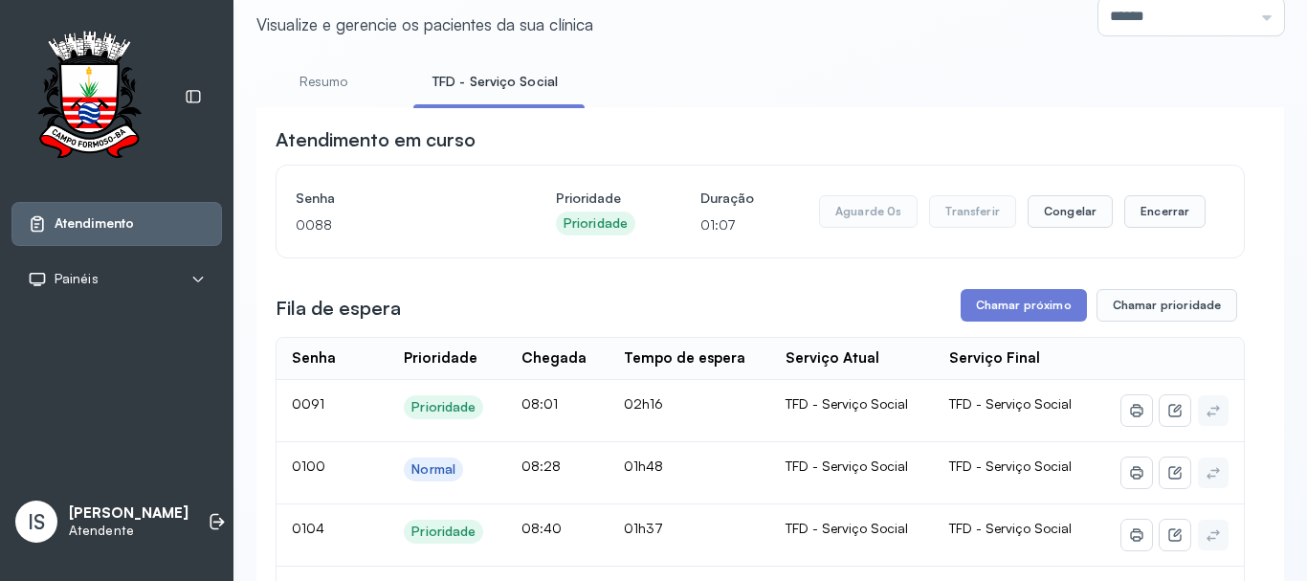
scroll to position [96, 0]
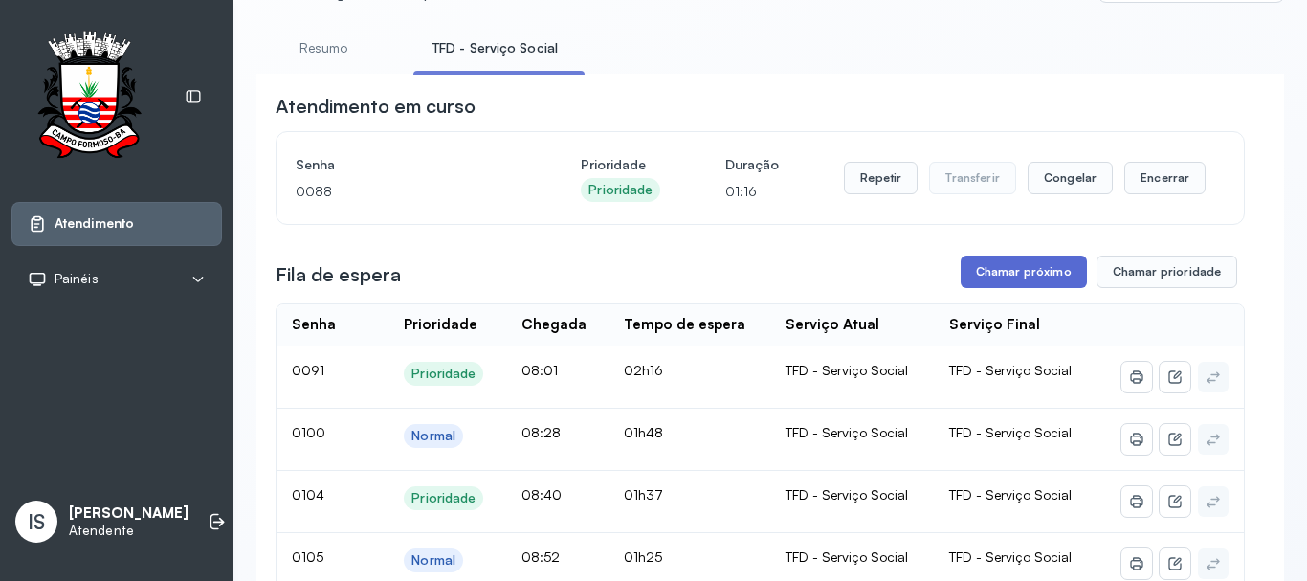
click at [1006, 276] on button "Chamar próximo" at bounding box center [1024, 271] width 126 height 33
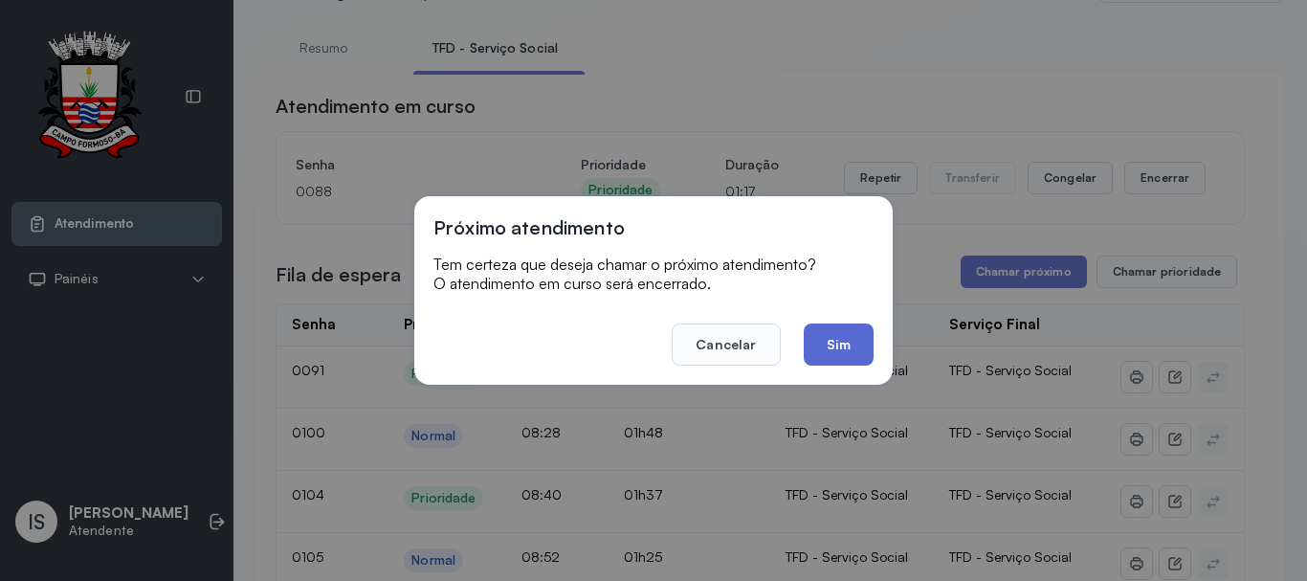
click at [835, 335] on button "Sim" at bounding box center [839, 344] width 70 height 42
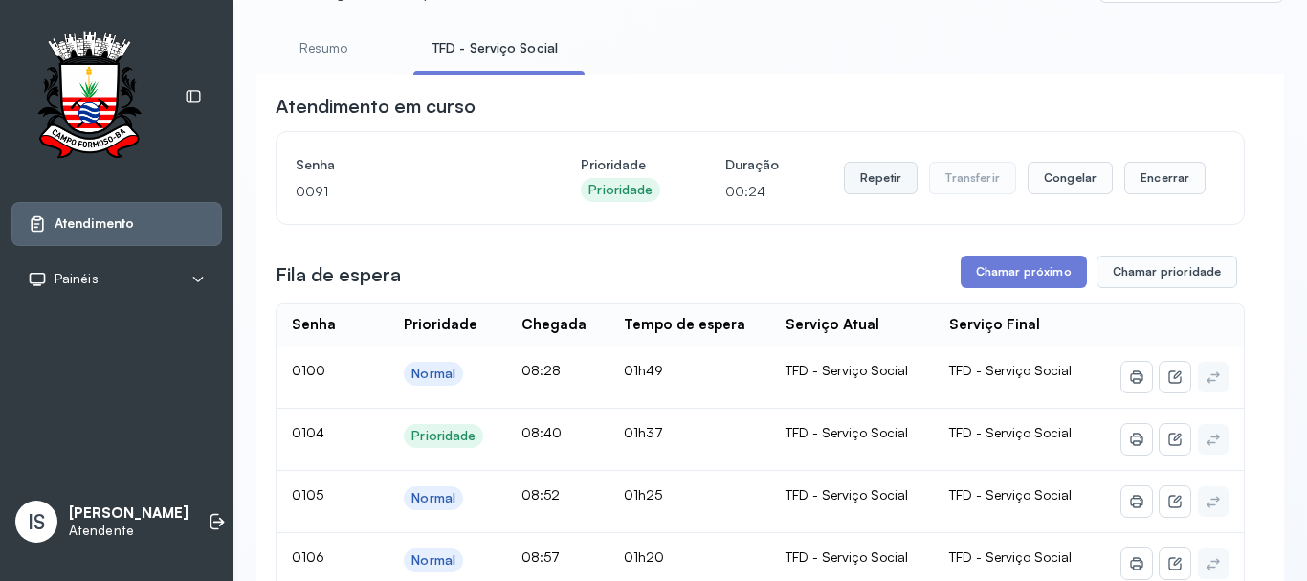
click at [864, 188] on button "Repetir" at bounding box center [881, 178] width 74 height 33
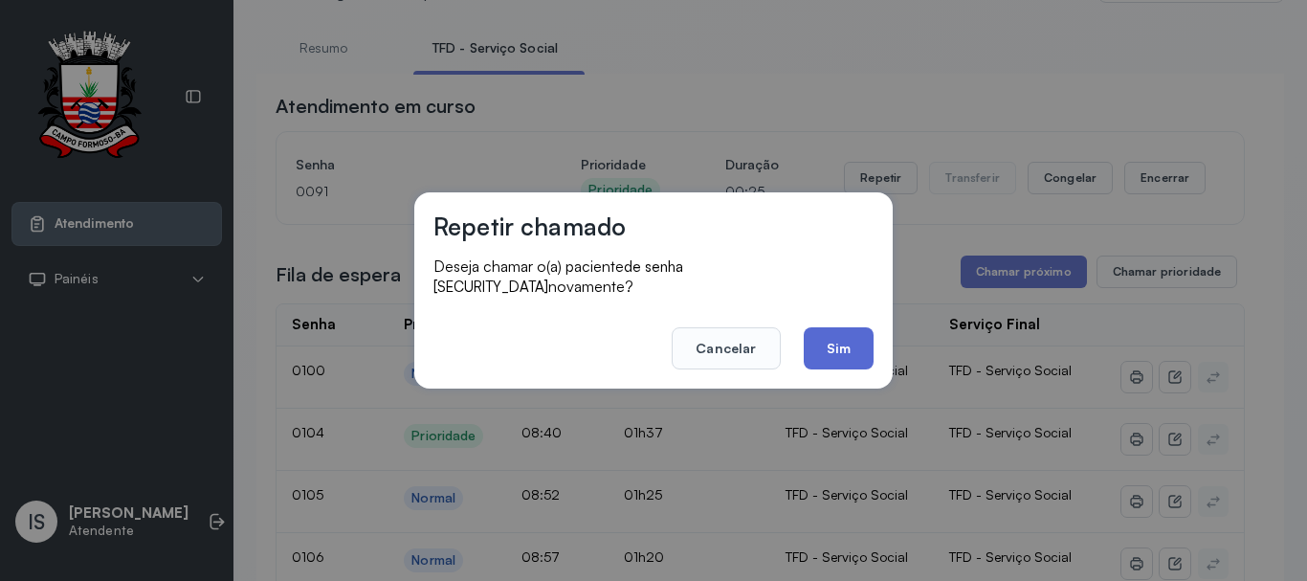
click at [864, 339] on button "Sim" at bounding box center [839, 348] width 70 height 42
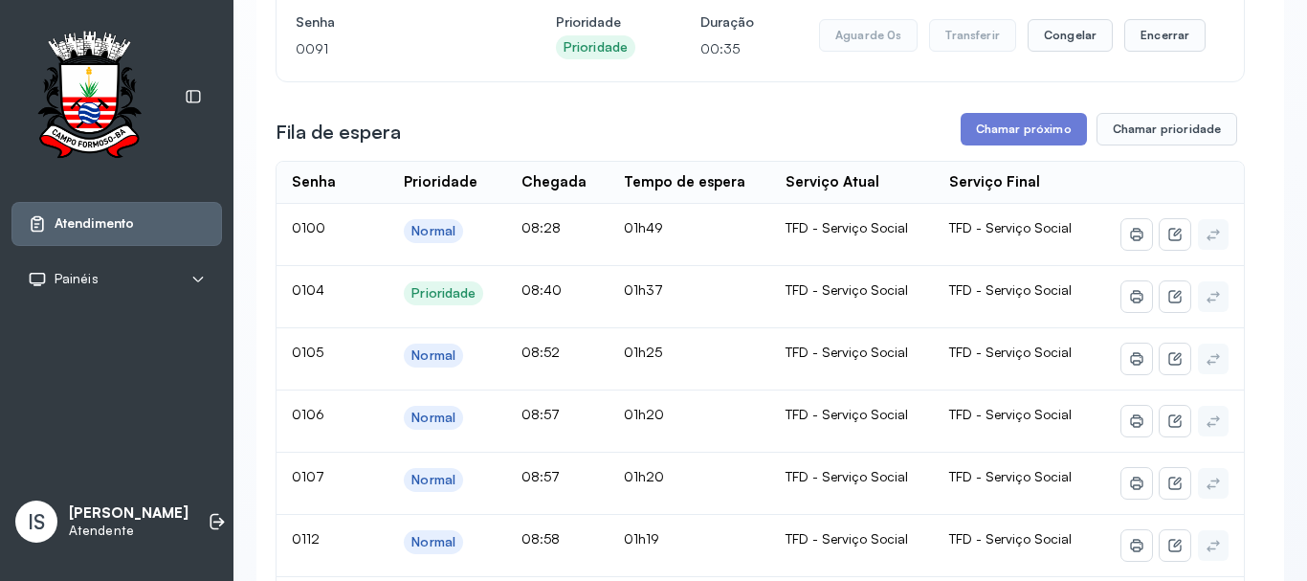
scroll to position [287, 0]
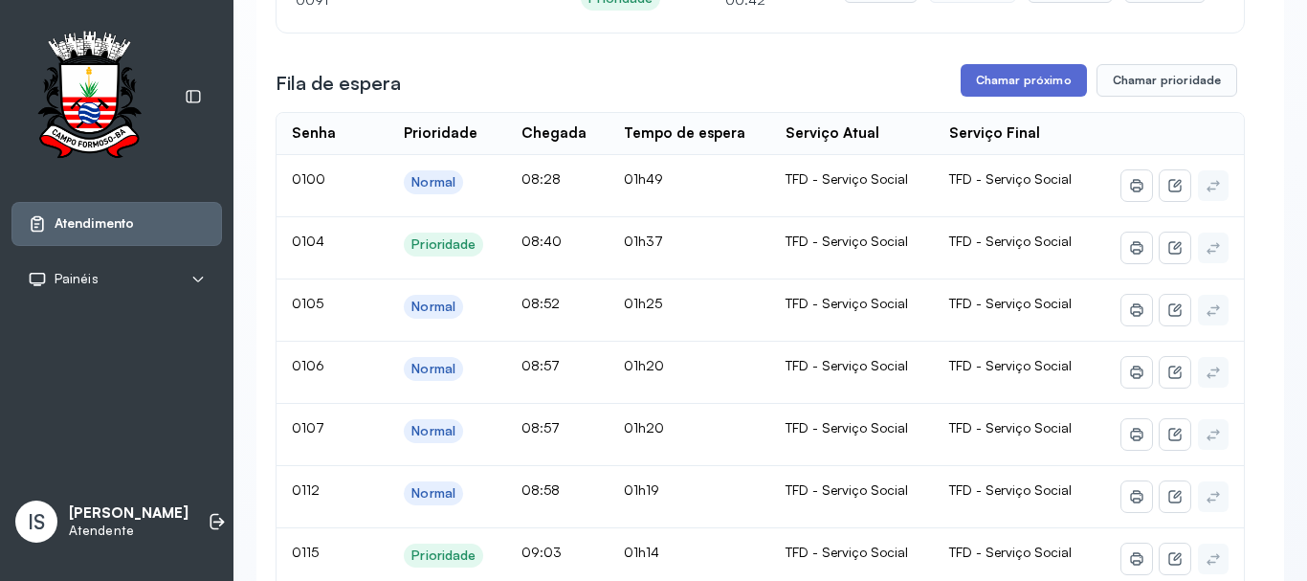
click at [996, 90] on button "Chamar próximo" at bounding box center [1024, 80] width 126 height 33
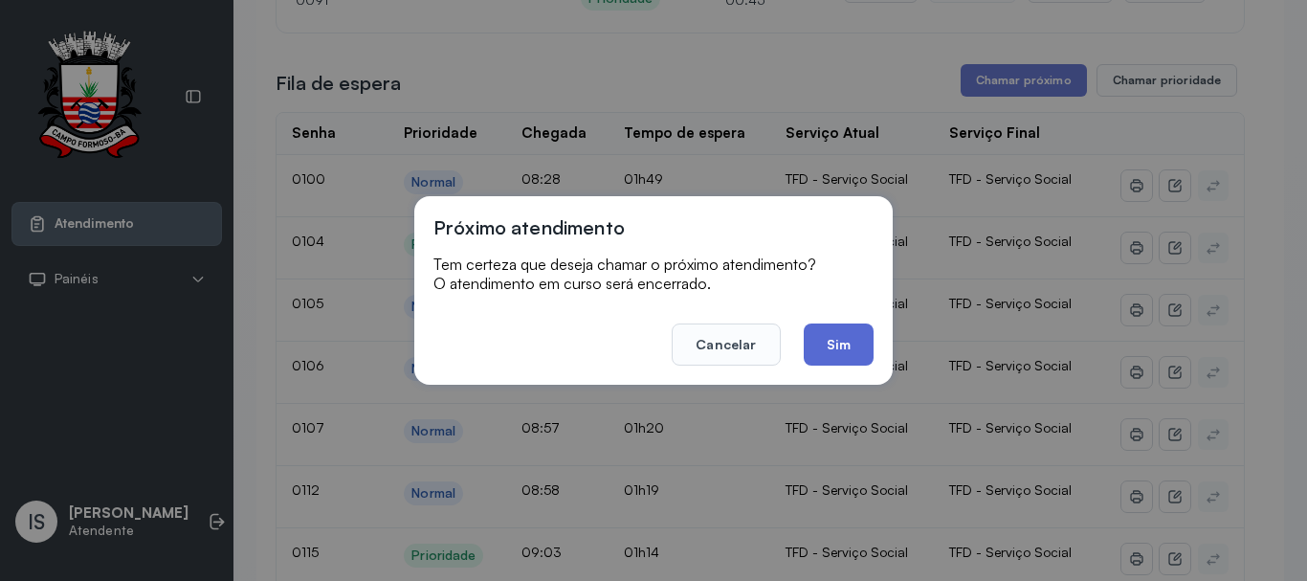
click at [853, 341] on button "Sim" at bounding box center [839, 344] width 70 height 42
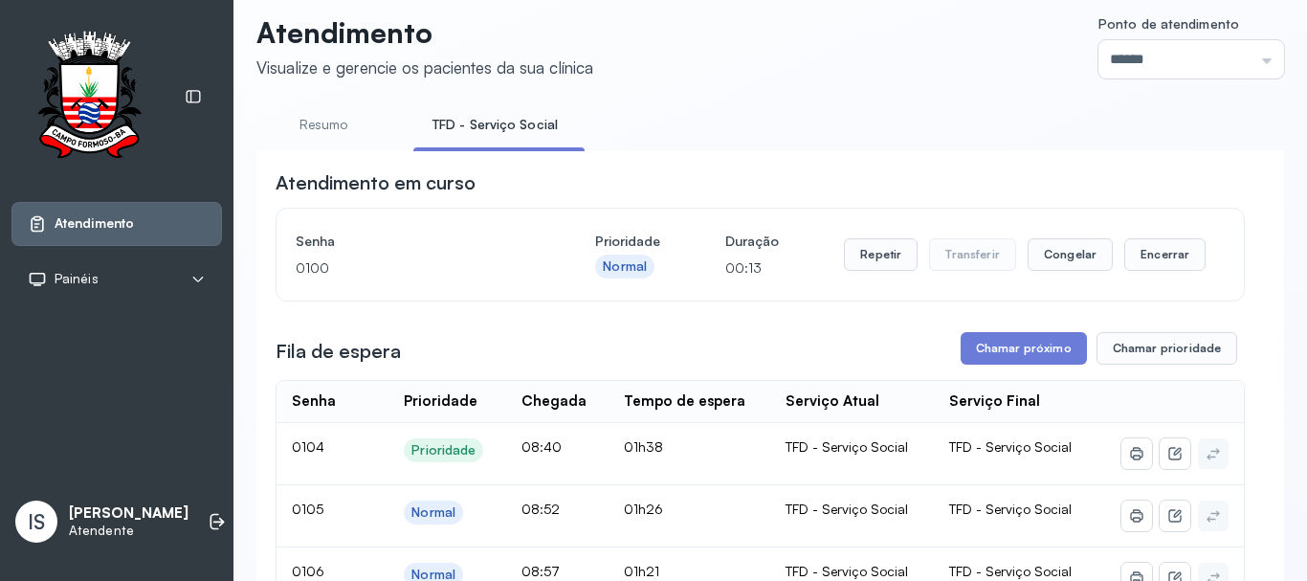
scroll to position [0, 0]
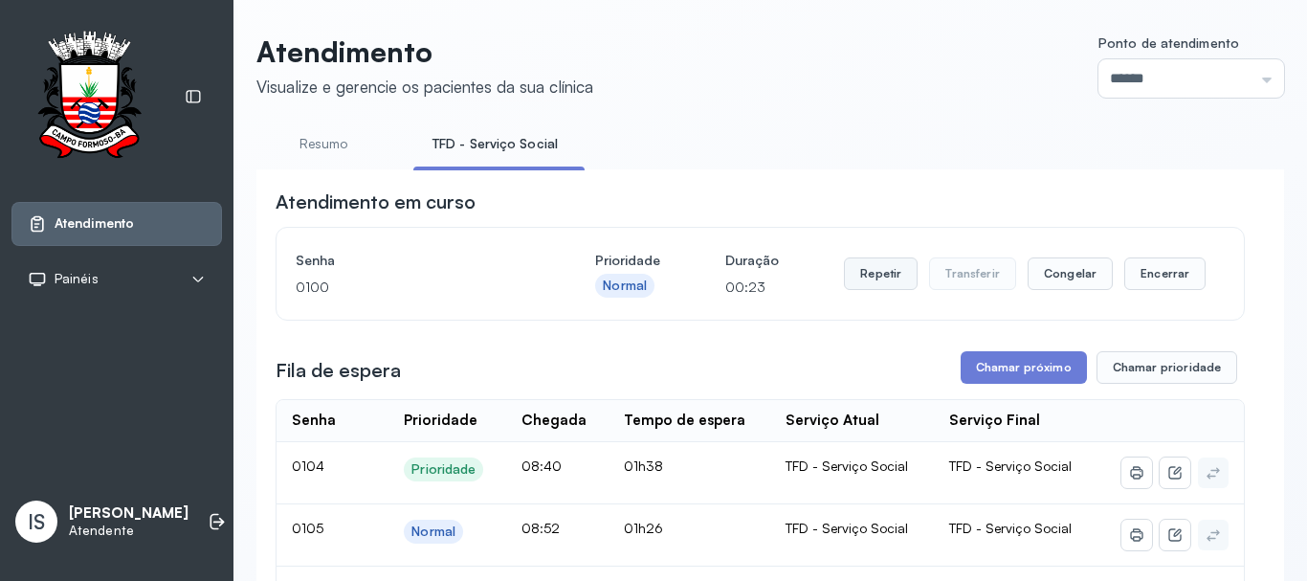
click at [876, 281] on button "Repetir" at bounding box center [881, 273] width 74 height 33
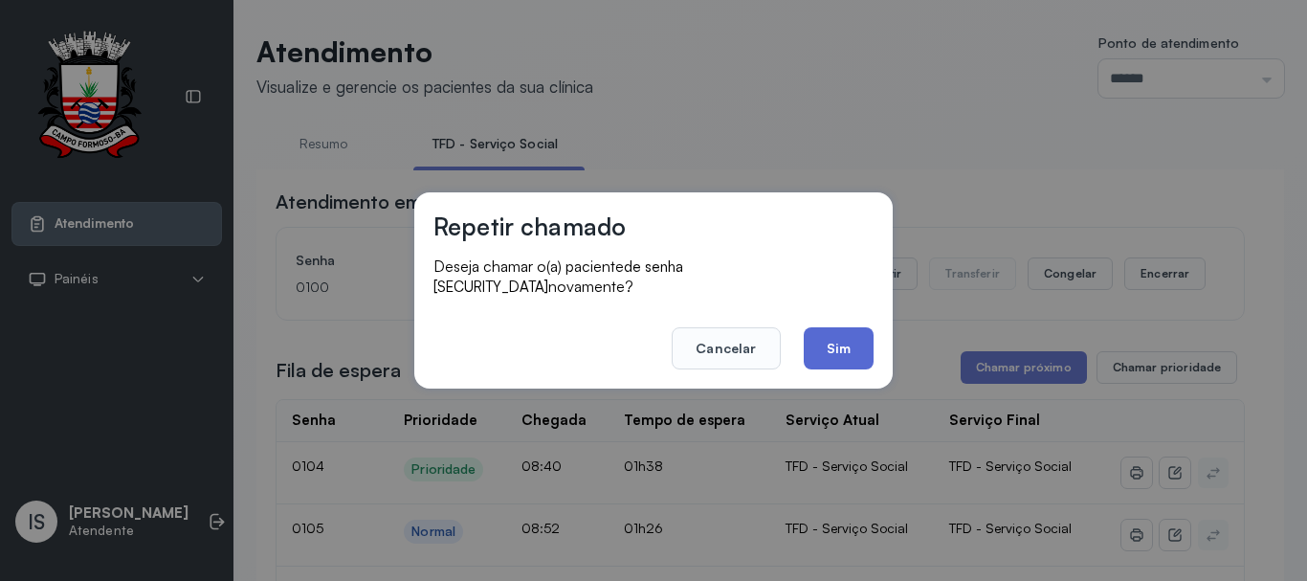
click at [857, 341] on button "Sim" at bounding box center [839, 348] width 70 height 42
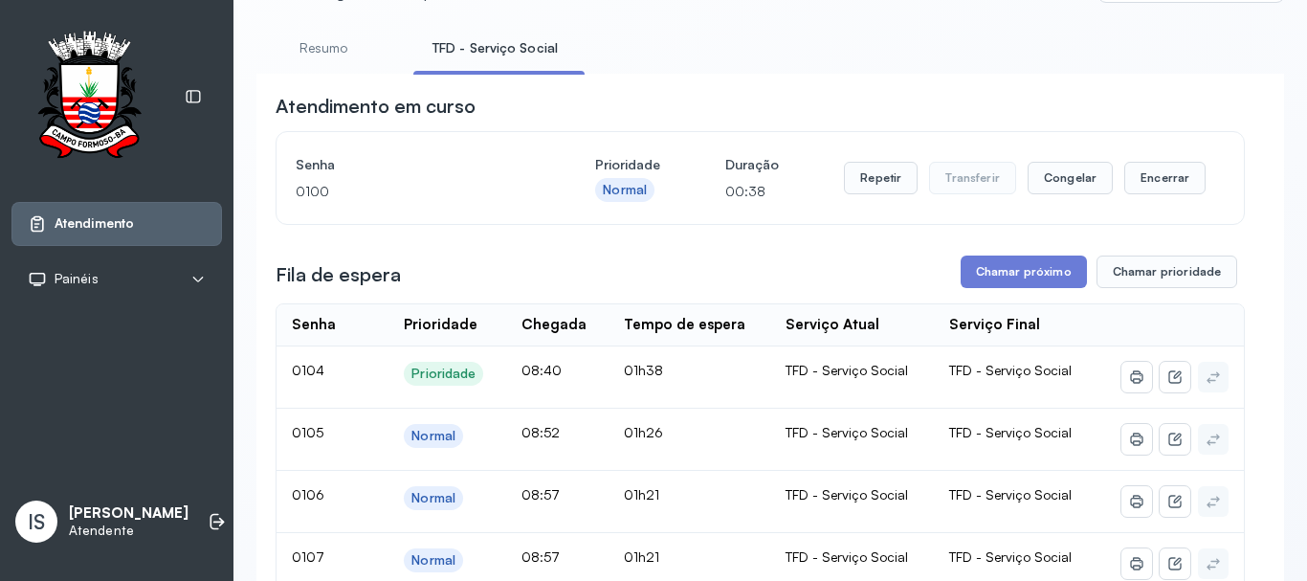
scroll to position [191, 0]
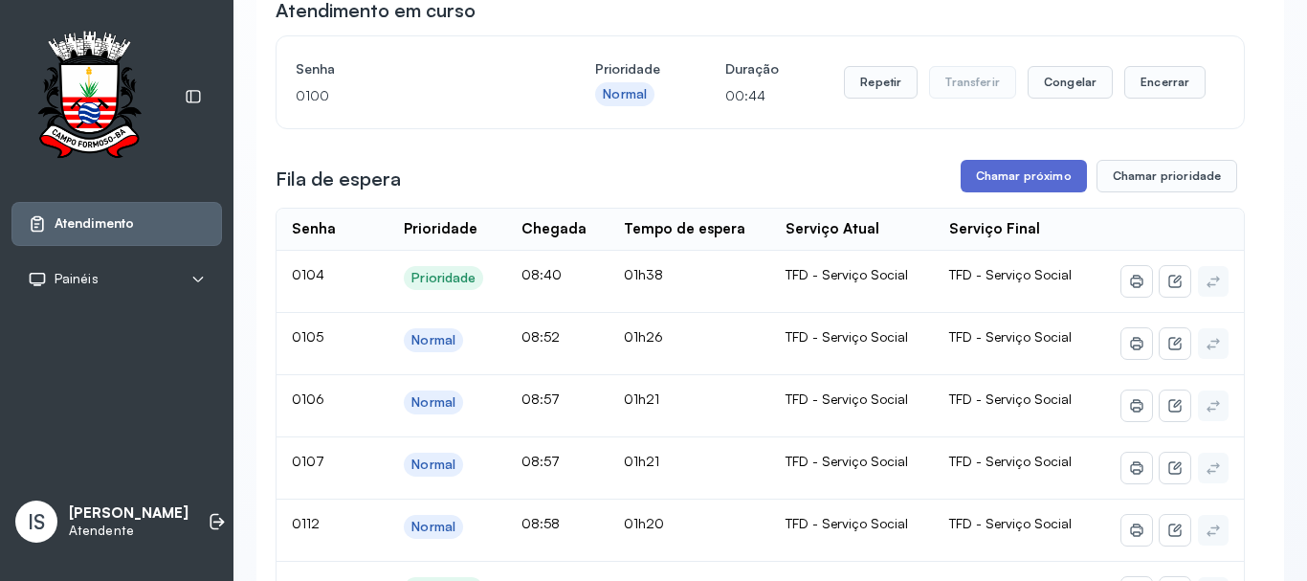
click at [1000, 186] on button "Chamar próximo" at bounding box center [1024, 176] width 126 height 33
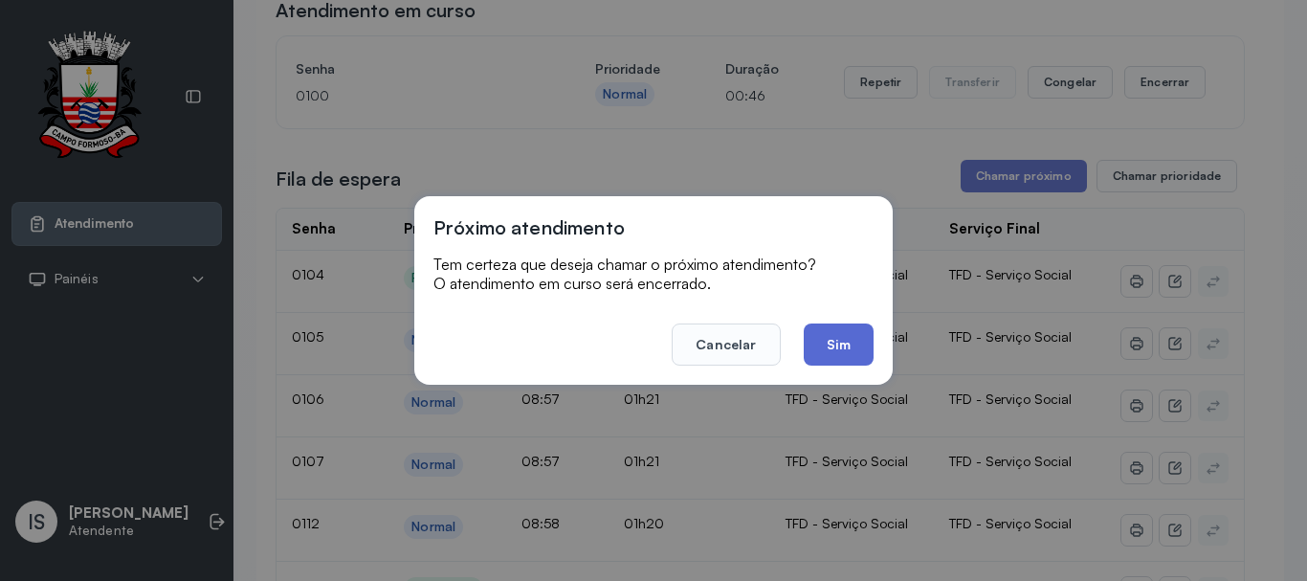
click at [833, 329] on button "Sim" at bounding box center [839, 344] width 70 height 42
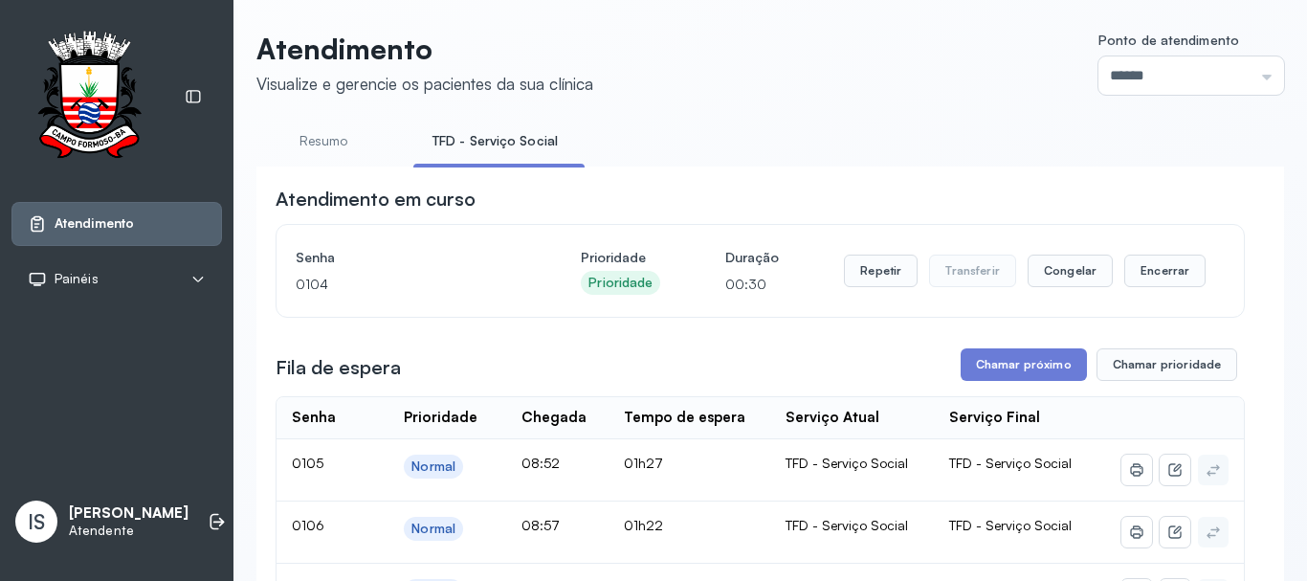
scroll to position [0, 0]
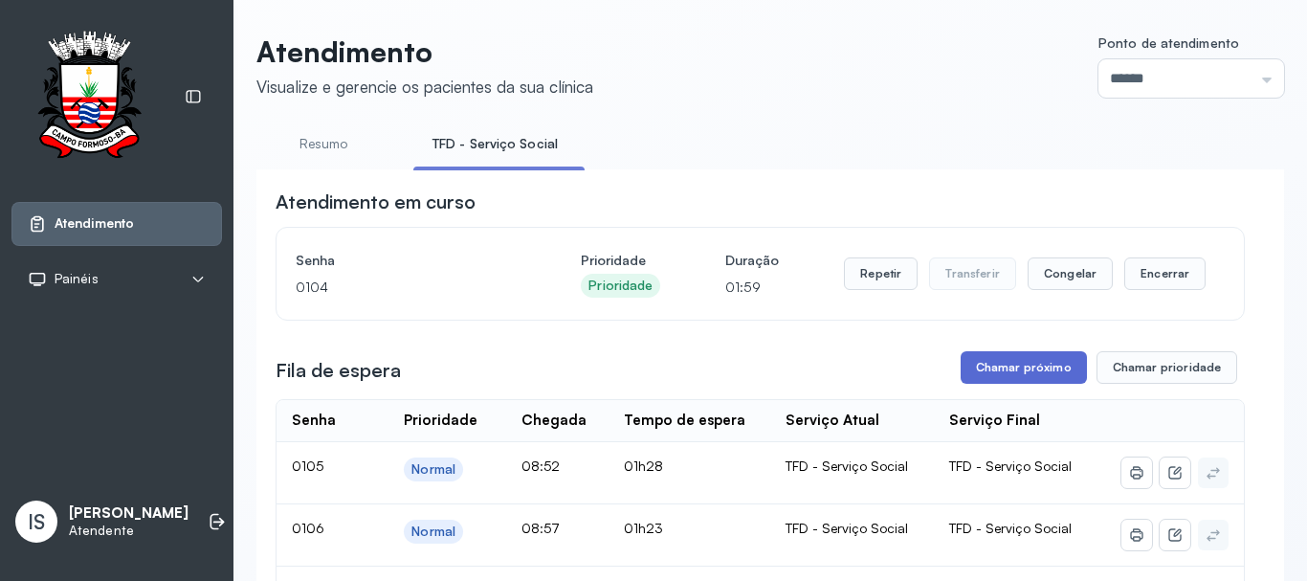
click at [1039, 370] on button "Chamar próximo" at bounding box center [1024, 367] width 126 height 33
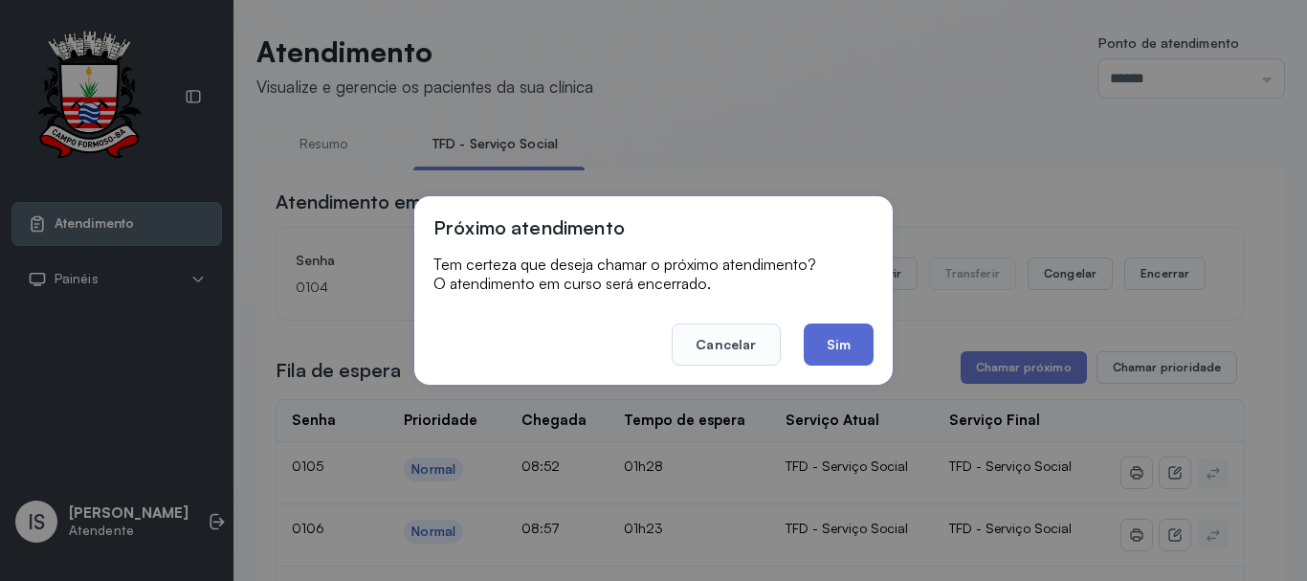
click at [852, 342] on button "Sim" at bounding box center [839, 344] width 70 height 42
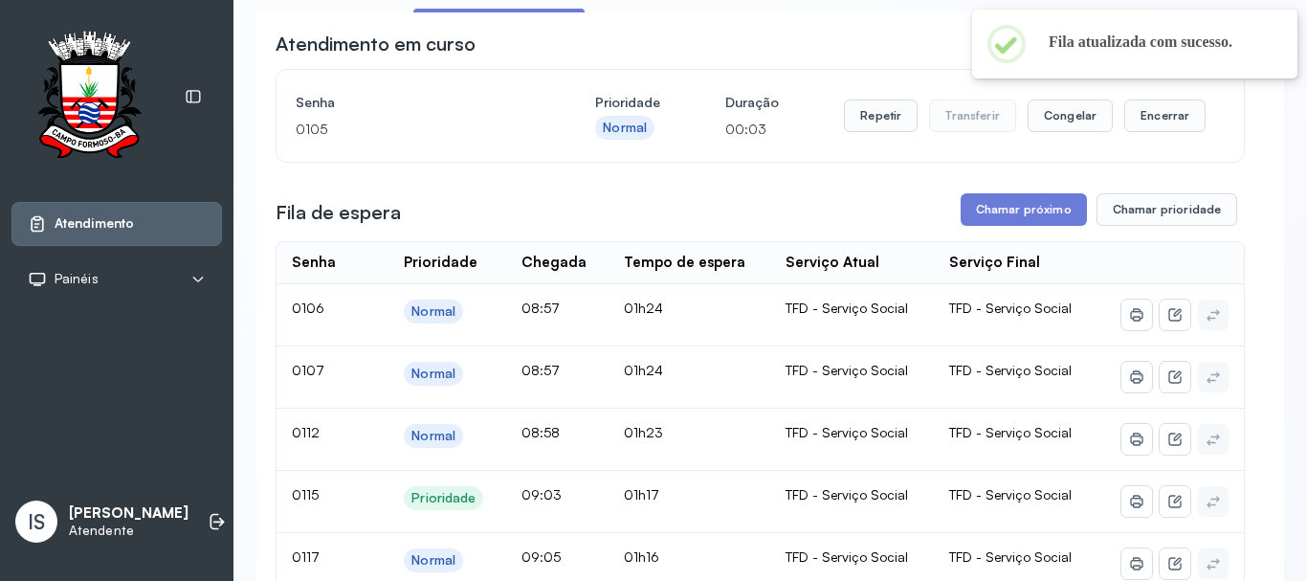
scroll to position [191, 0]
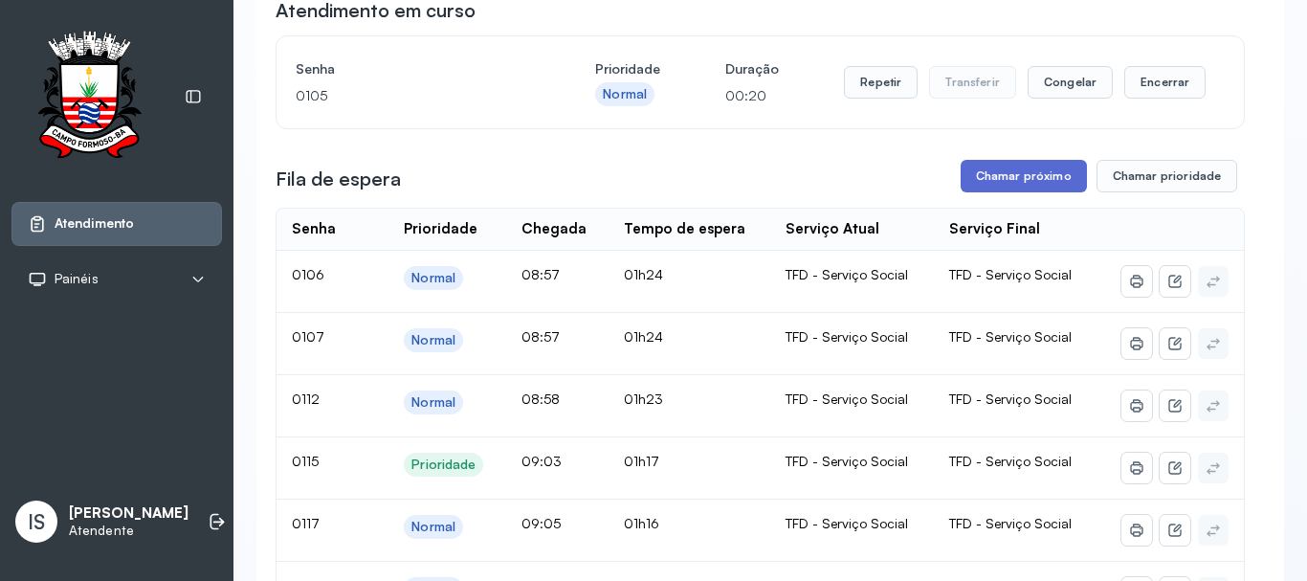
click at [1011, 179] on button "Chamar próximo" at bounding box center [1024, 176] width 126 height 33
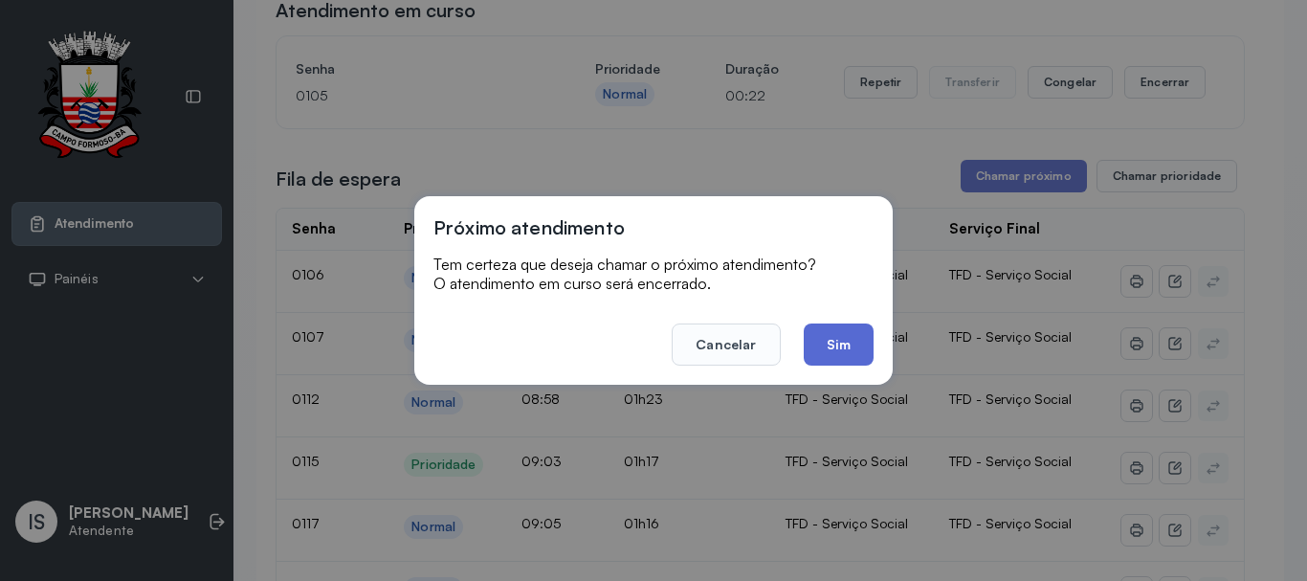
click at [837, 333] on button "Sim" at bounding box center [839, 344] width 70 height 42
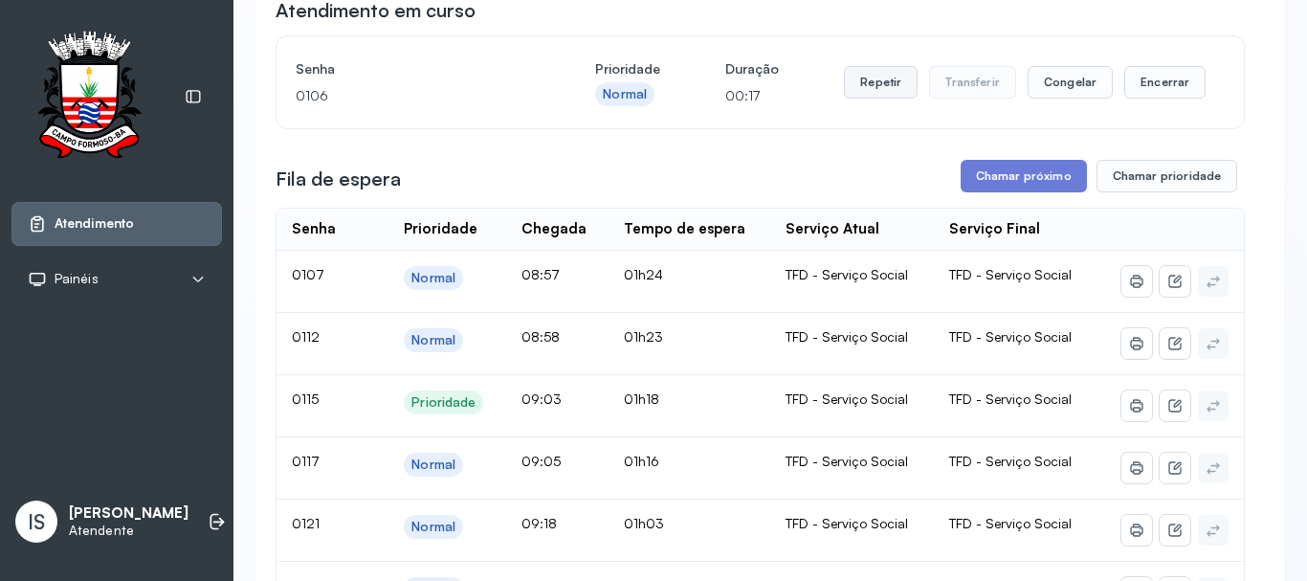
click at [867, 79] on button "Repetir" at bounding box center [881, 82] width 74 height 33
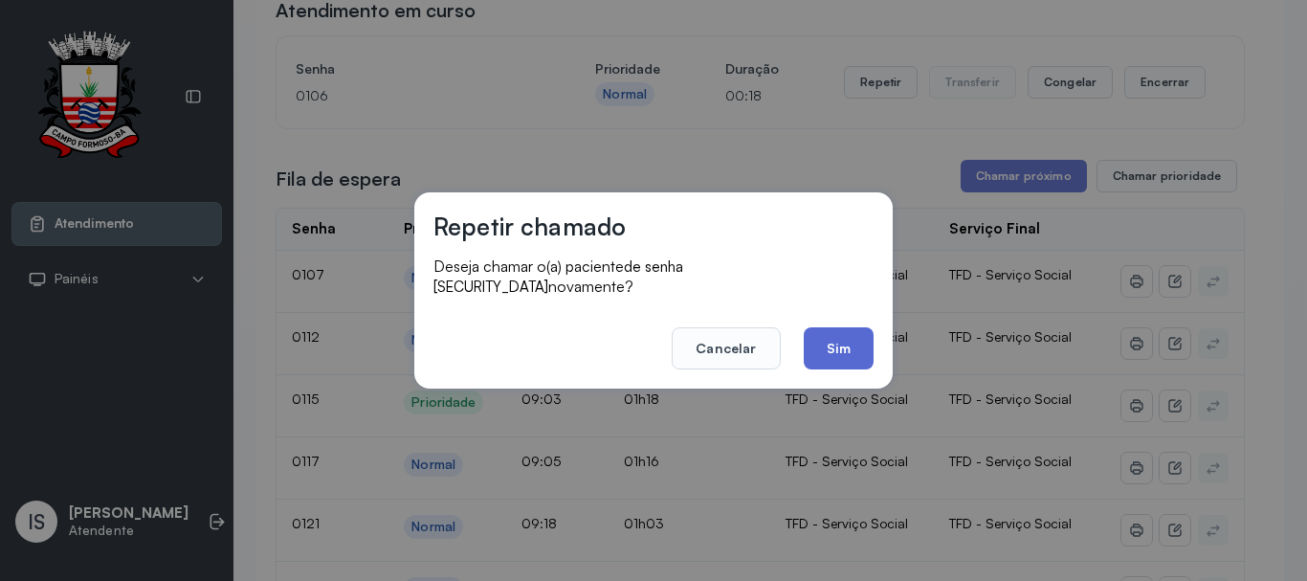
click at [848, 337] on button "Sim" at bounding box center [839, 348] width 70 height 42
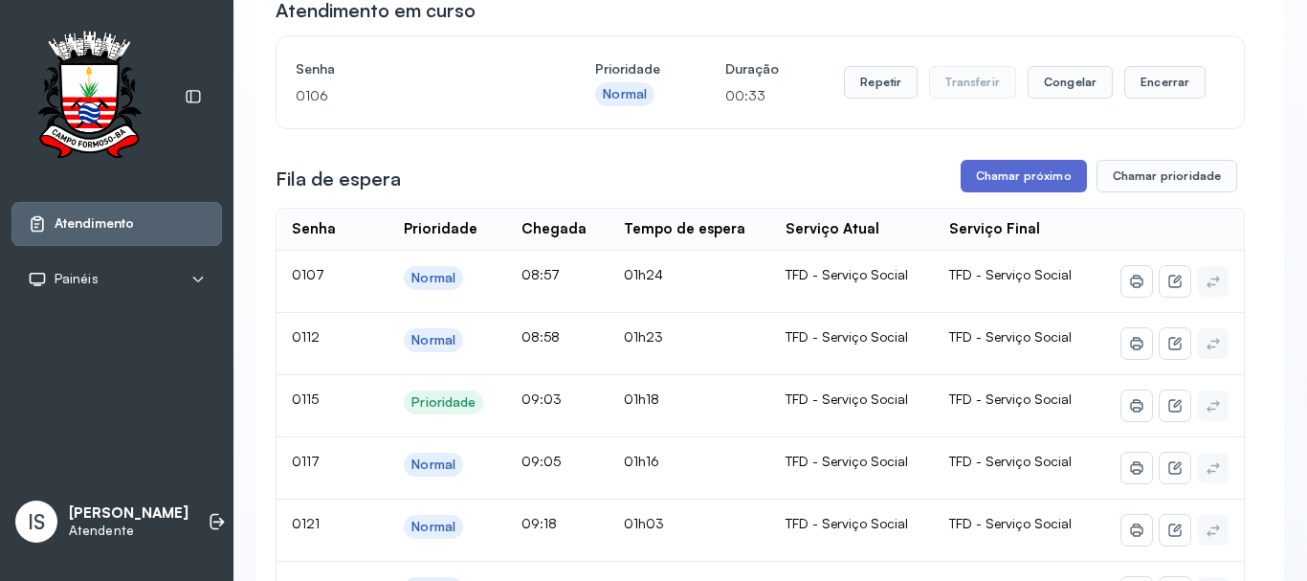
click at [1000, 186] on button "Chamar próximo" at bounding box center [1024, 176] width 126 height 33
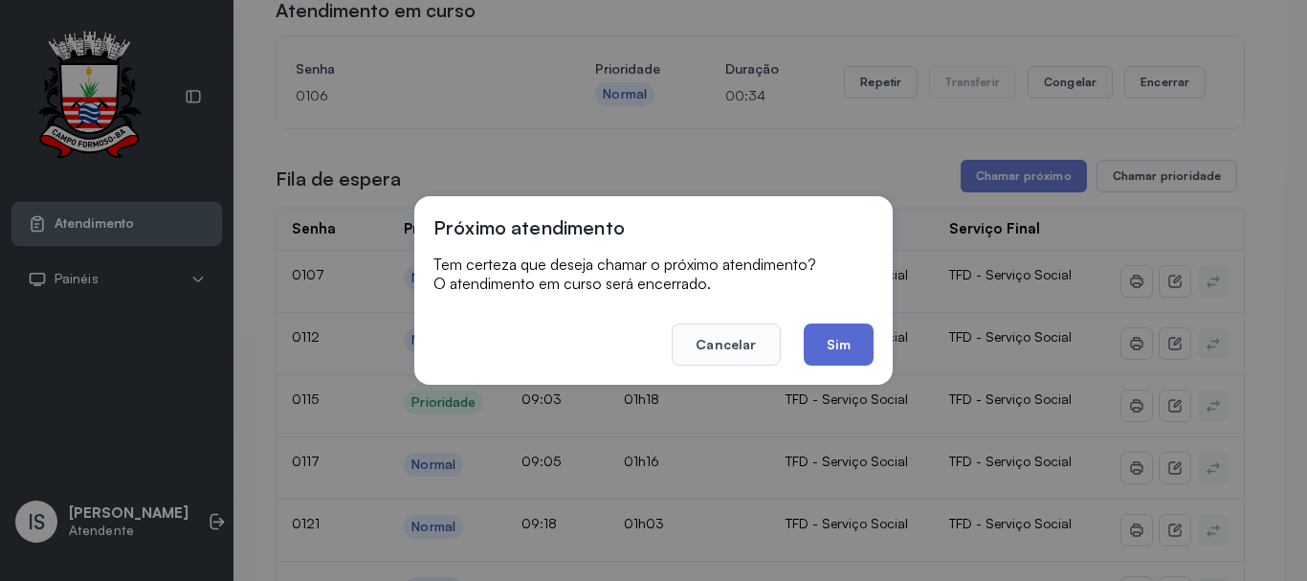
click at [828, 346] on button "Sim" at bounding box center [839, 344] width 70 height 42
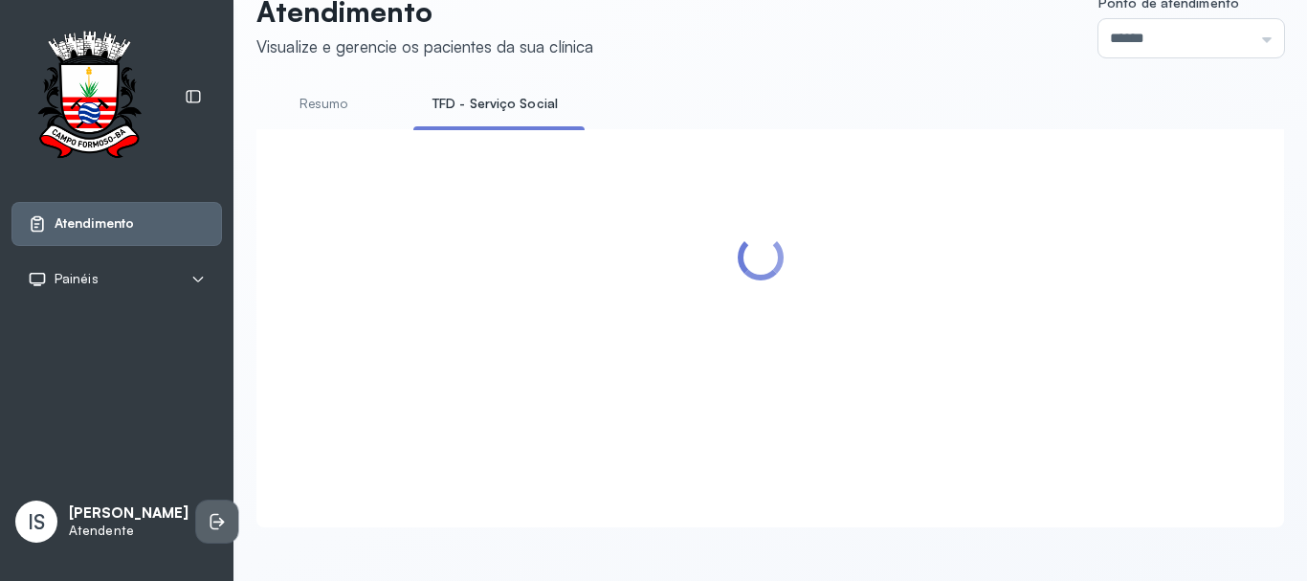
click at [208, 512] on icon at bounding box center [217, 521] width 19 height 19
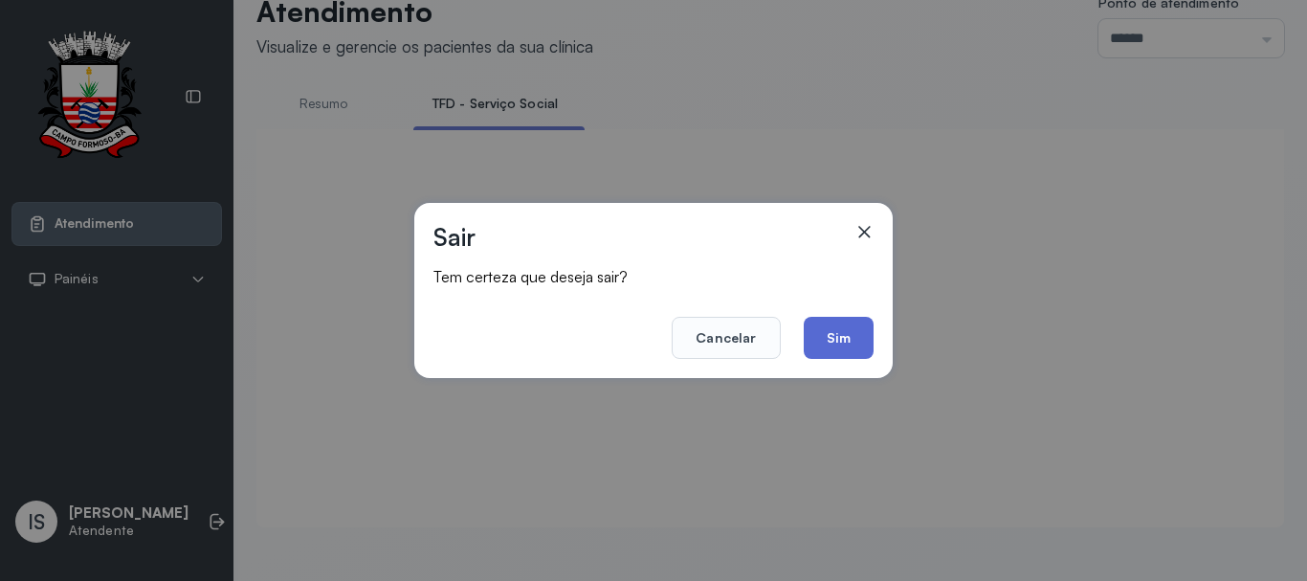
click at [829, 341] on button "Sim" at bounding box center [839, 338] width 70 height 42
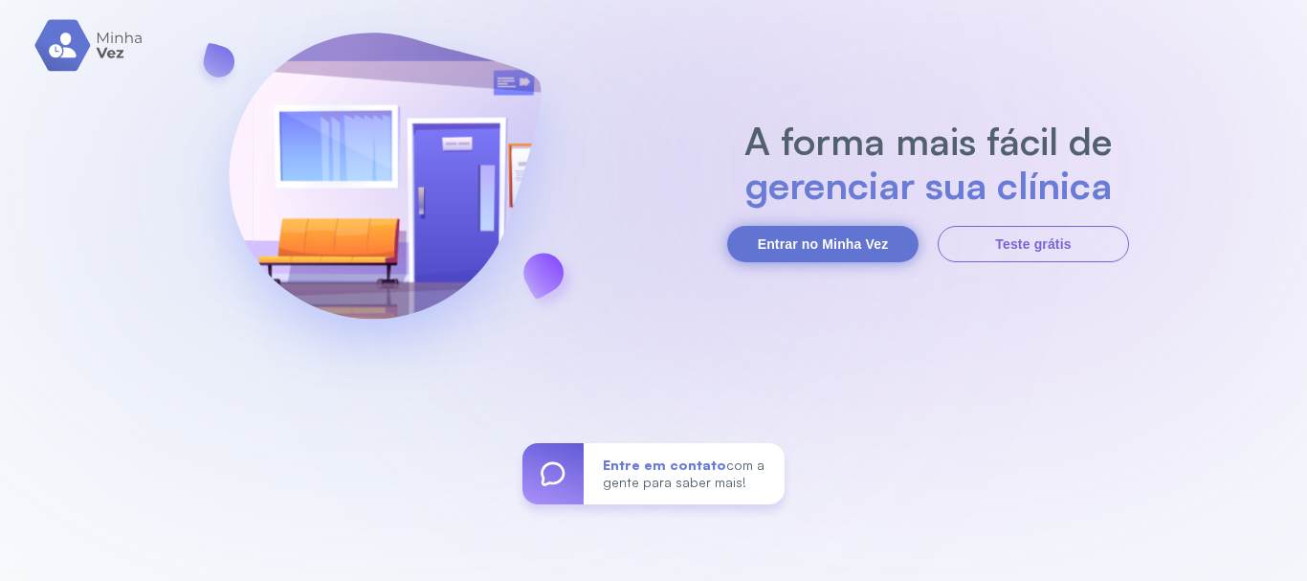
click at [827, 244] on button "Entrar no Minha Vez" at bounding box center [822, 244] width 191 height 36
click at [787, 246] on button "Entrar no Minha Vez" at bounding box center [822, 244] width 191 height 36
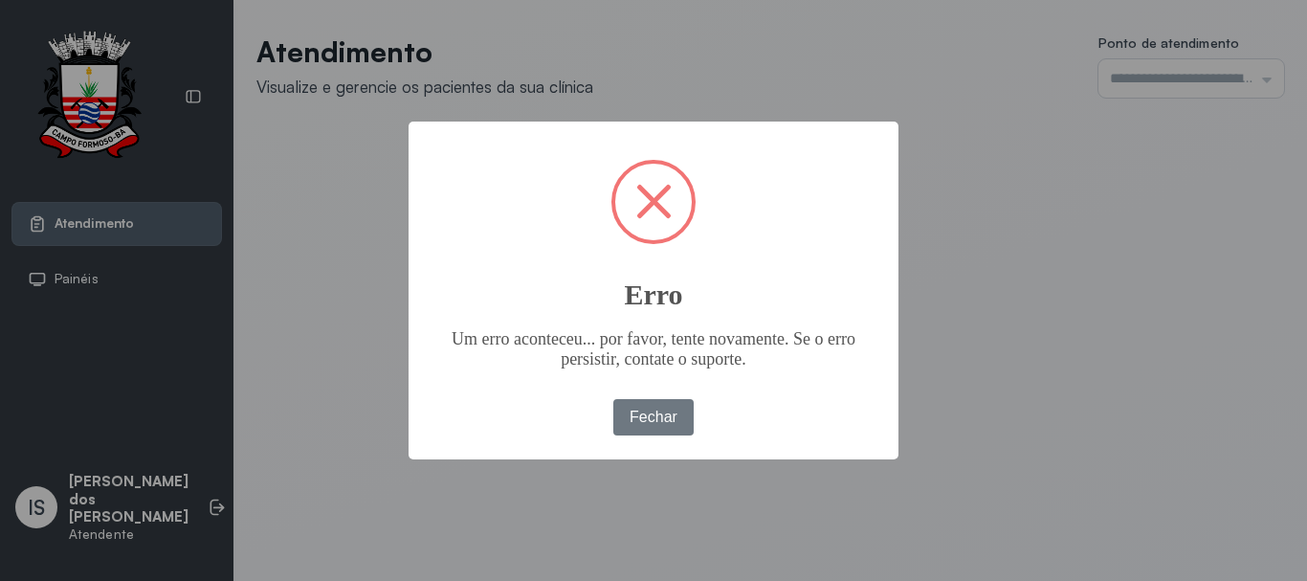
click at [661, 197] on span at bounding box center [653, 201] width 35 height 35
